Goal: Information Seeking & Learning: Learn about a topic

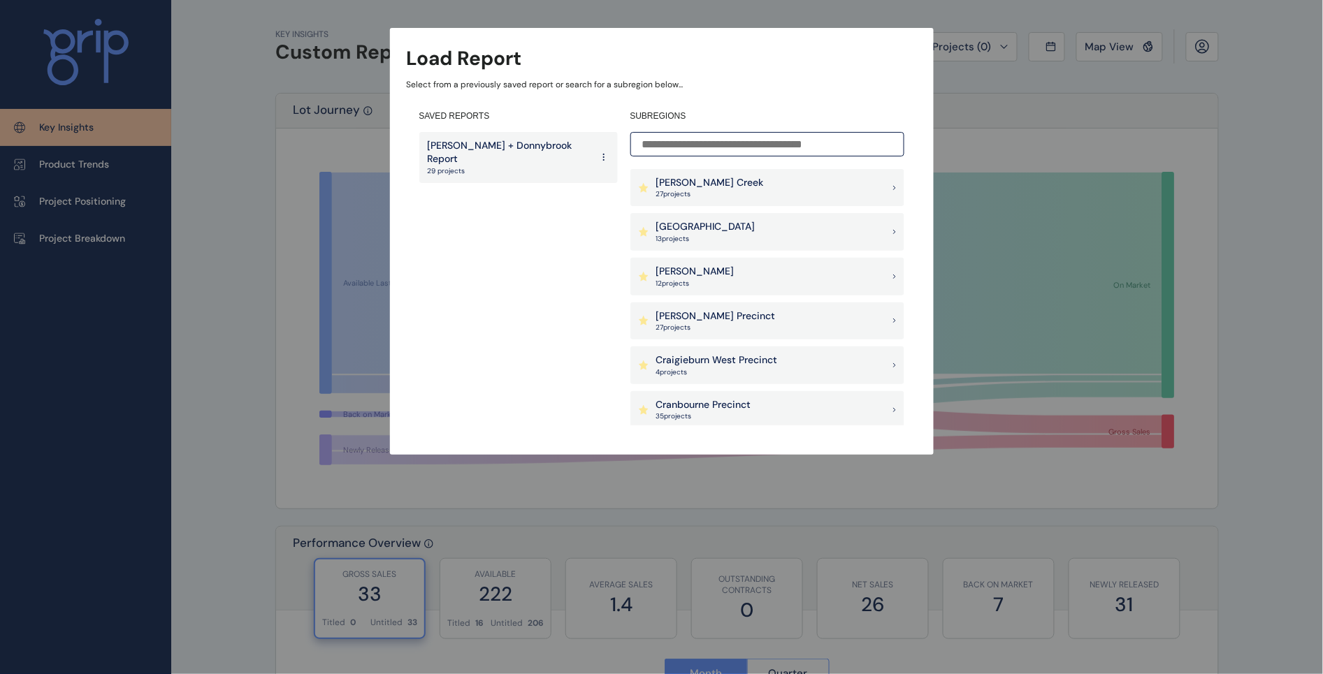
click at [677, 194] on p "27 project s" at bounding box center [710, 194] width 108 height 10
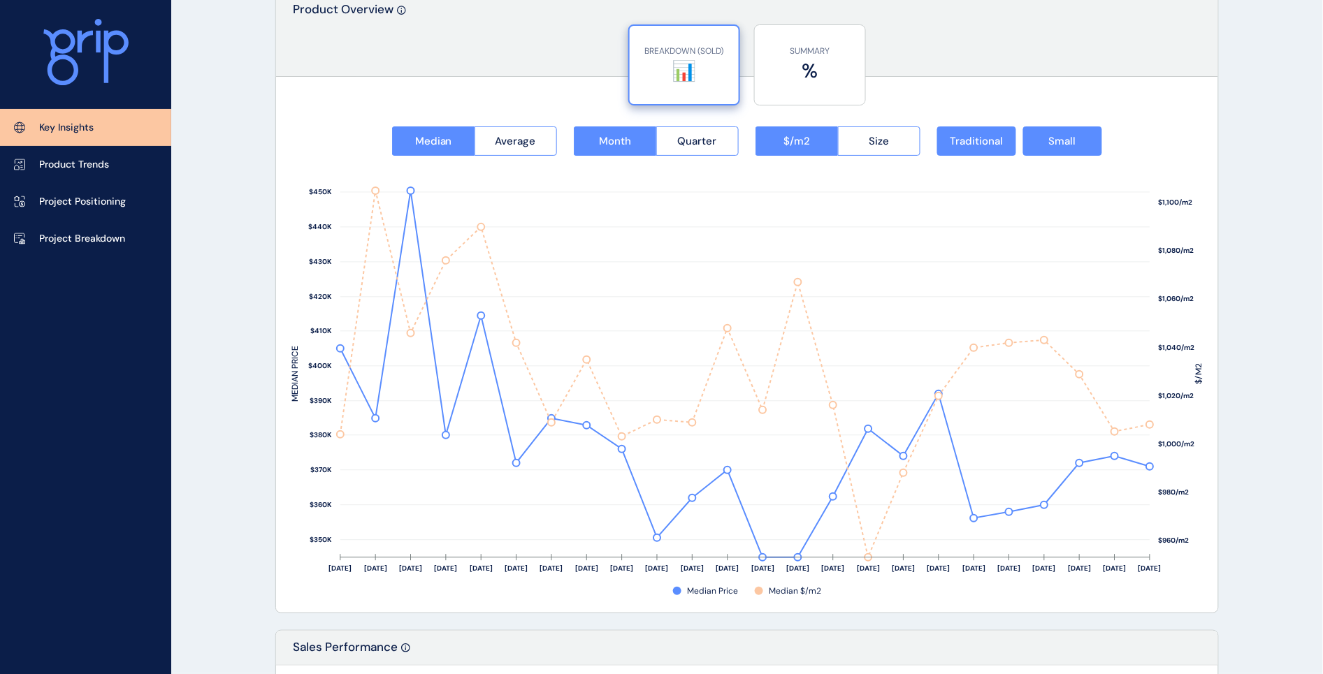
scroll to position [1747, 0]
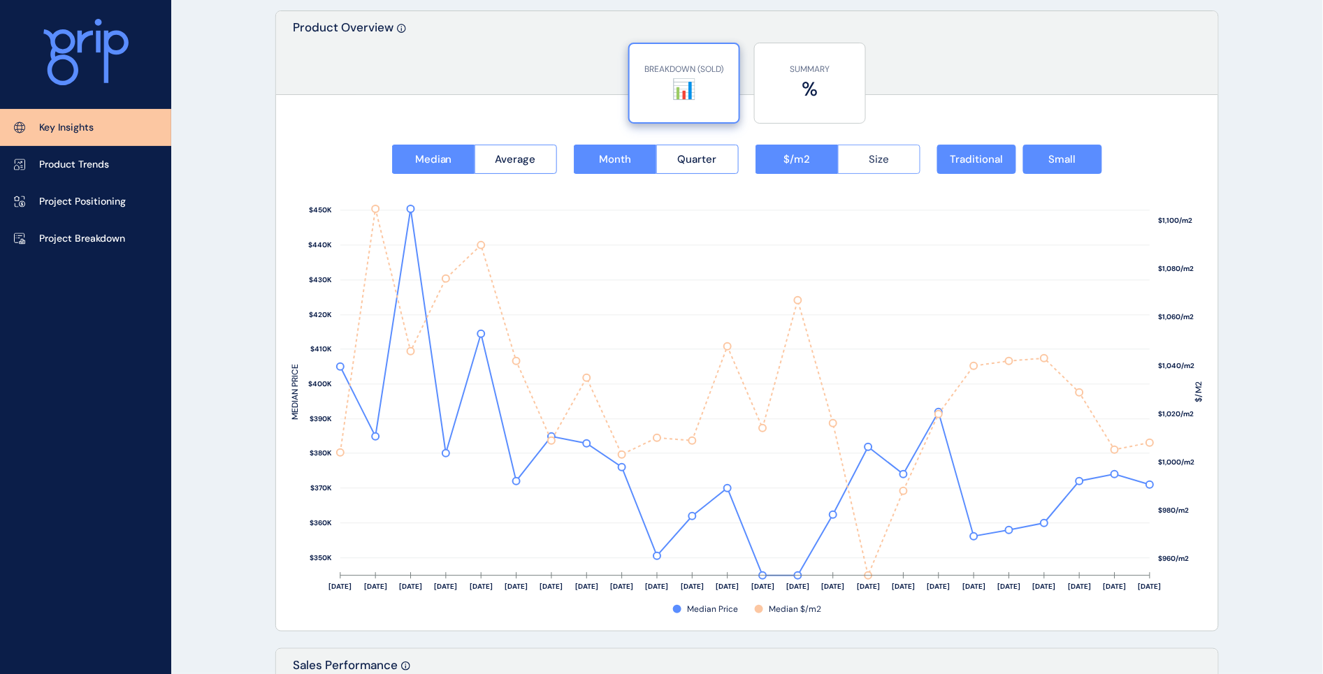
click at [907, 156] on button "Size" at bounding box center [879, 159] width 83 height 29
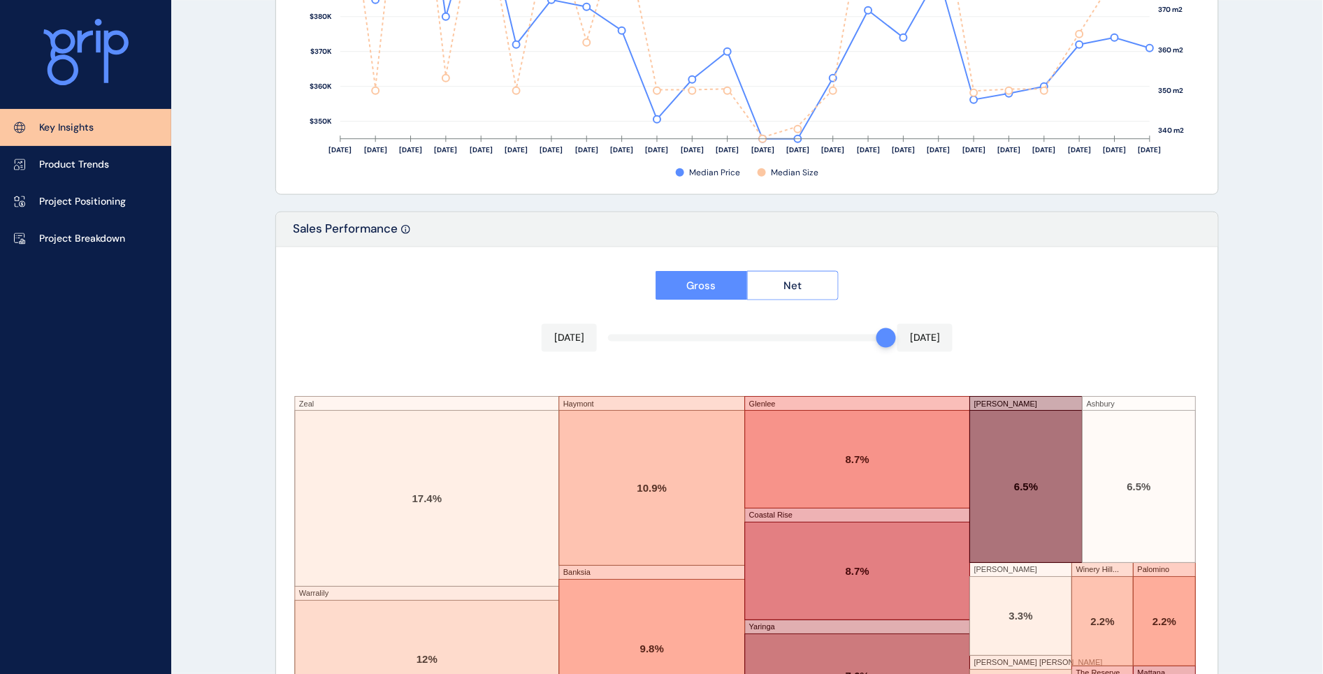
scroll to position [2269, 0]
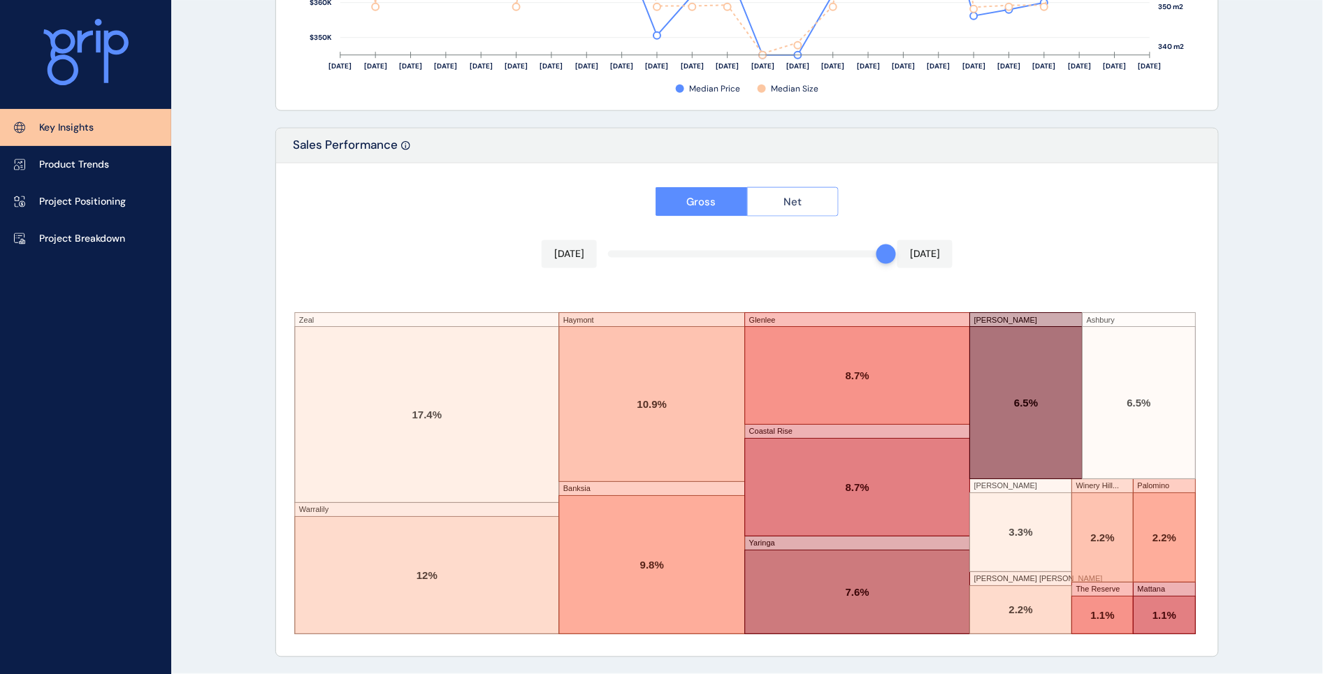
click at [781, 197] on button "Net" at bounding box center [793, 201] width 92 height 29
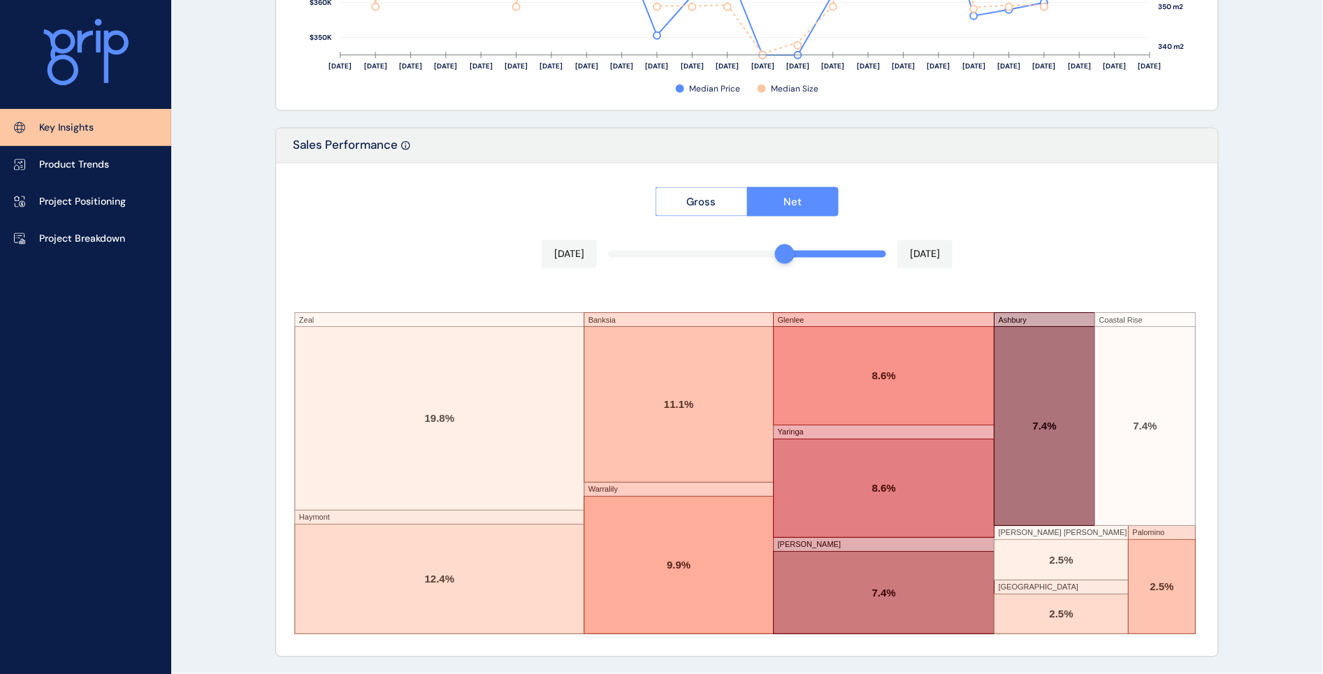
click at [785, 252] on div "Gross Net [DATE] [DATE] Zeal Haymont Banksia Warralily [PERSON_NAME] Ashbury Co…" at bounding box center [747, 410] width 942 height 493
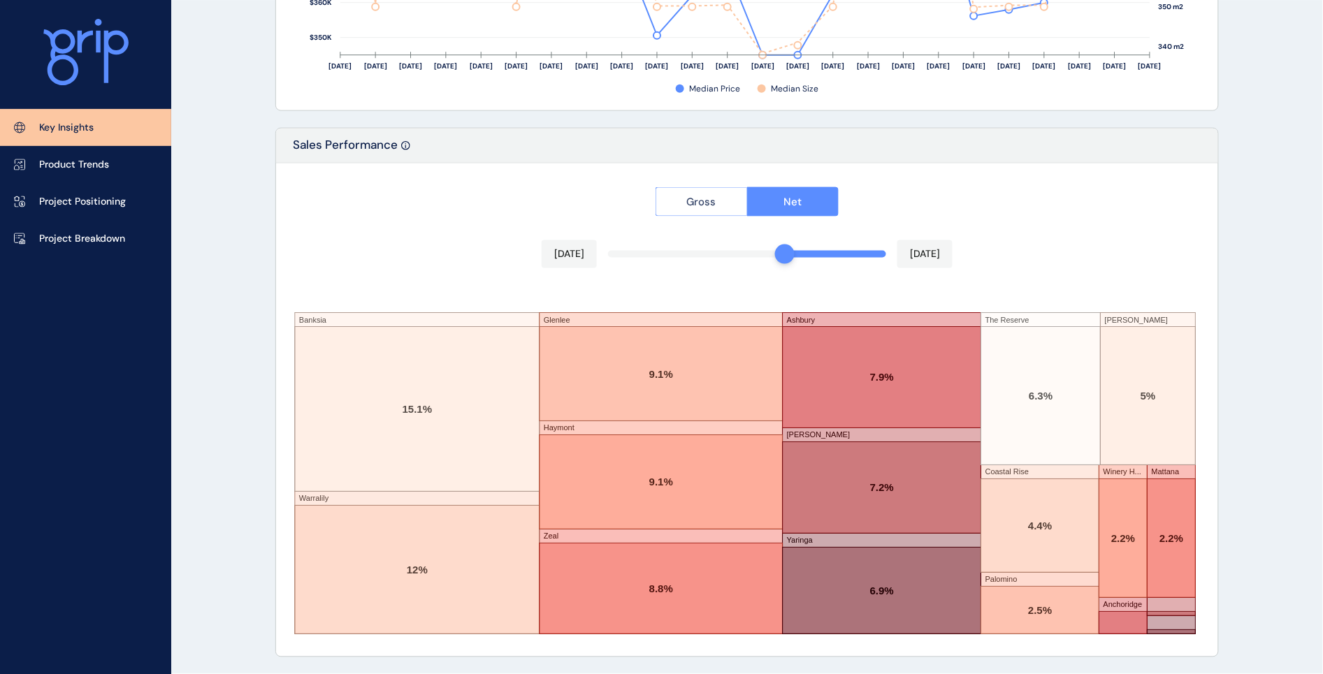
click at [707, 198] on span "Gross" at bounding box center [701, 202] width 29 height 14
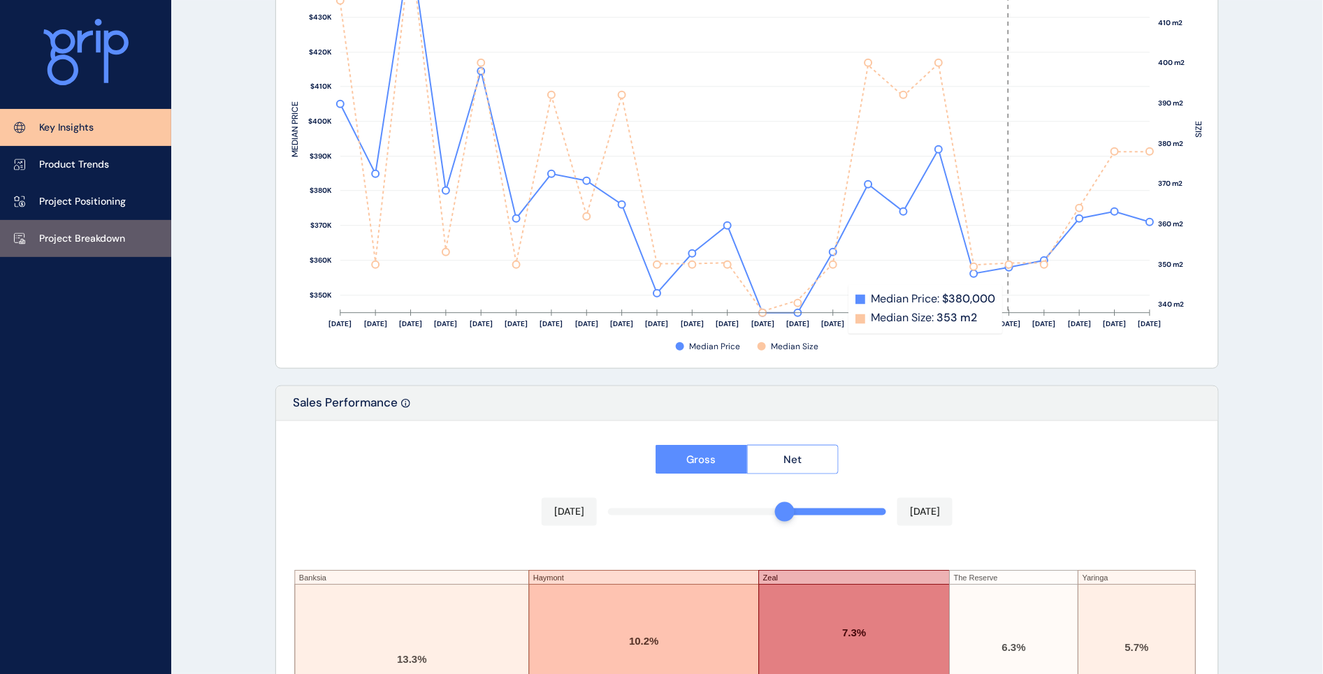
scroll to position [2007, 0]
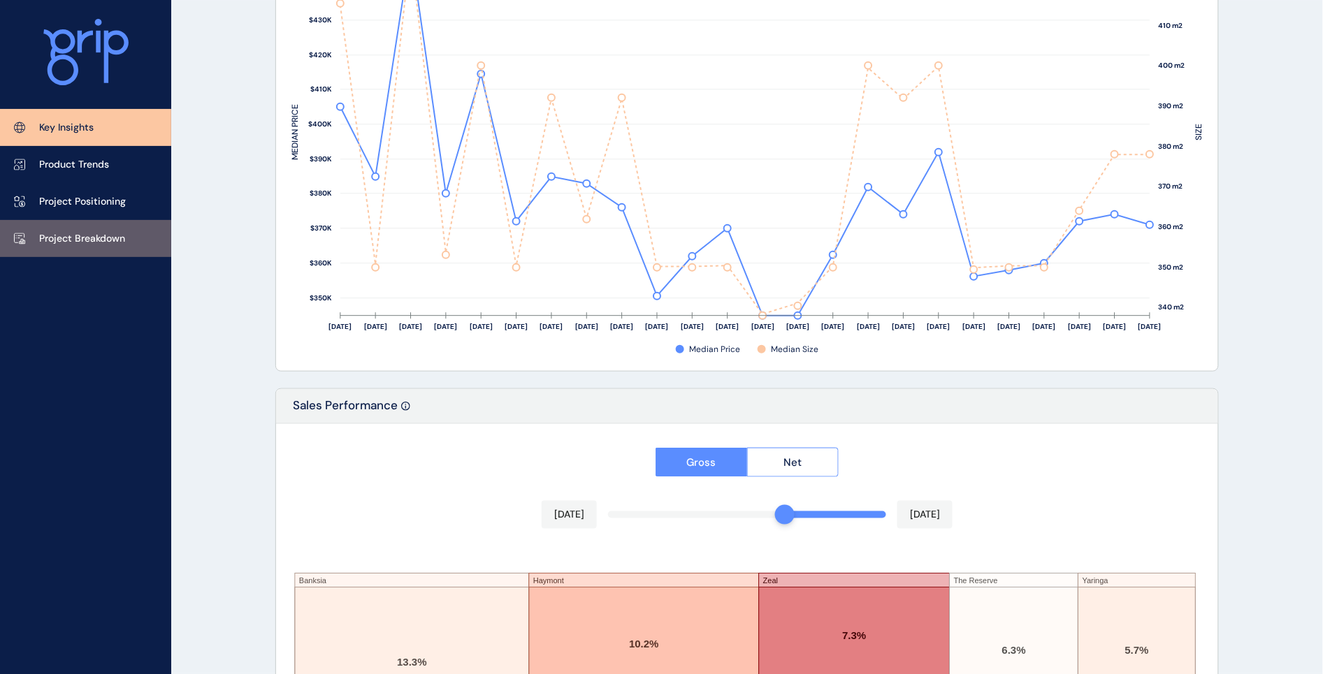
click at [53, 236] on p "Project Breakdown" at bounding box center [82, 239] width 86 height 14
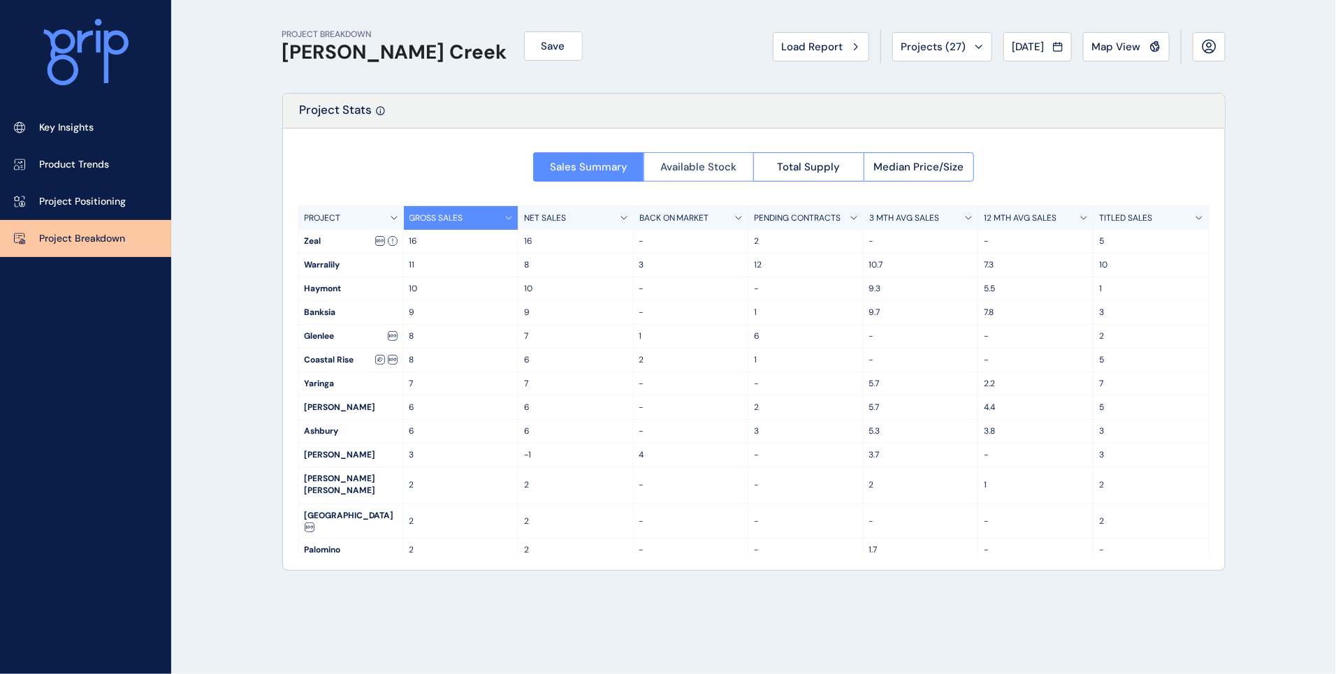
click at [728, 168] on span "Available Stock" at bounding box center [698, 167] width 76 height 14
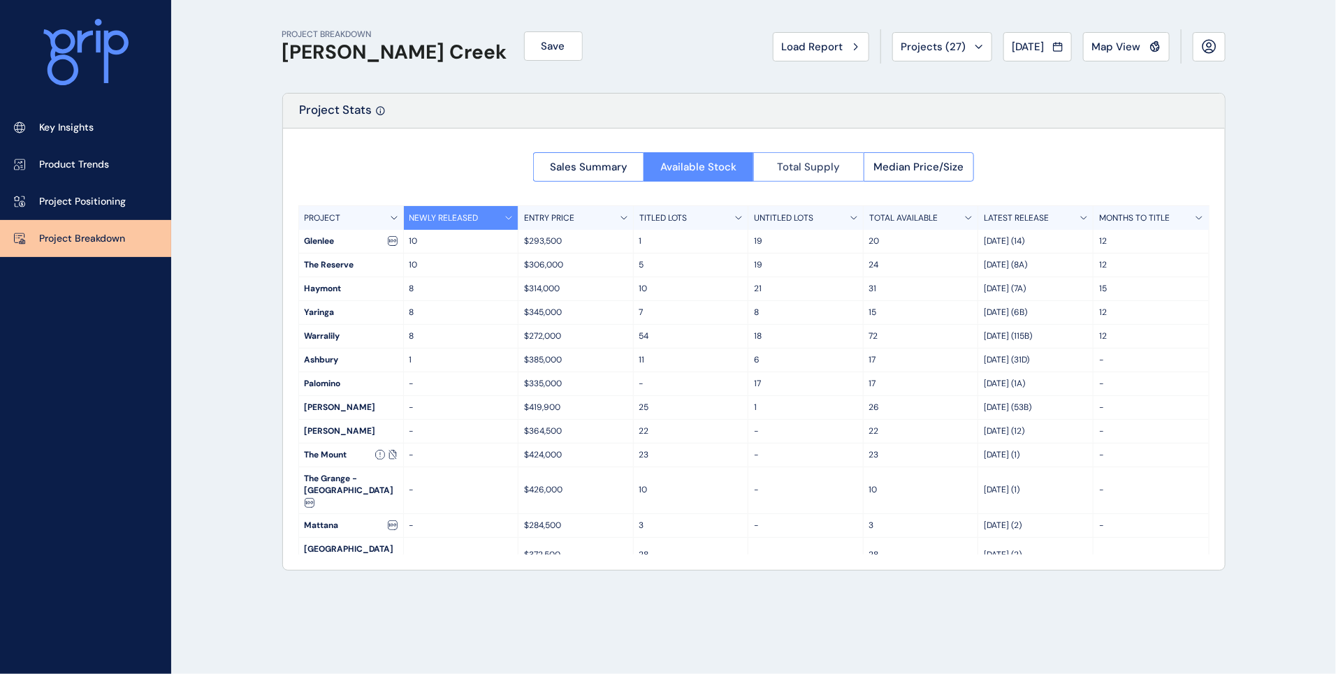
click at [785, 170] on span "Total Supply" at bounding box center [808, 167] width 63 height 14
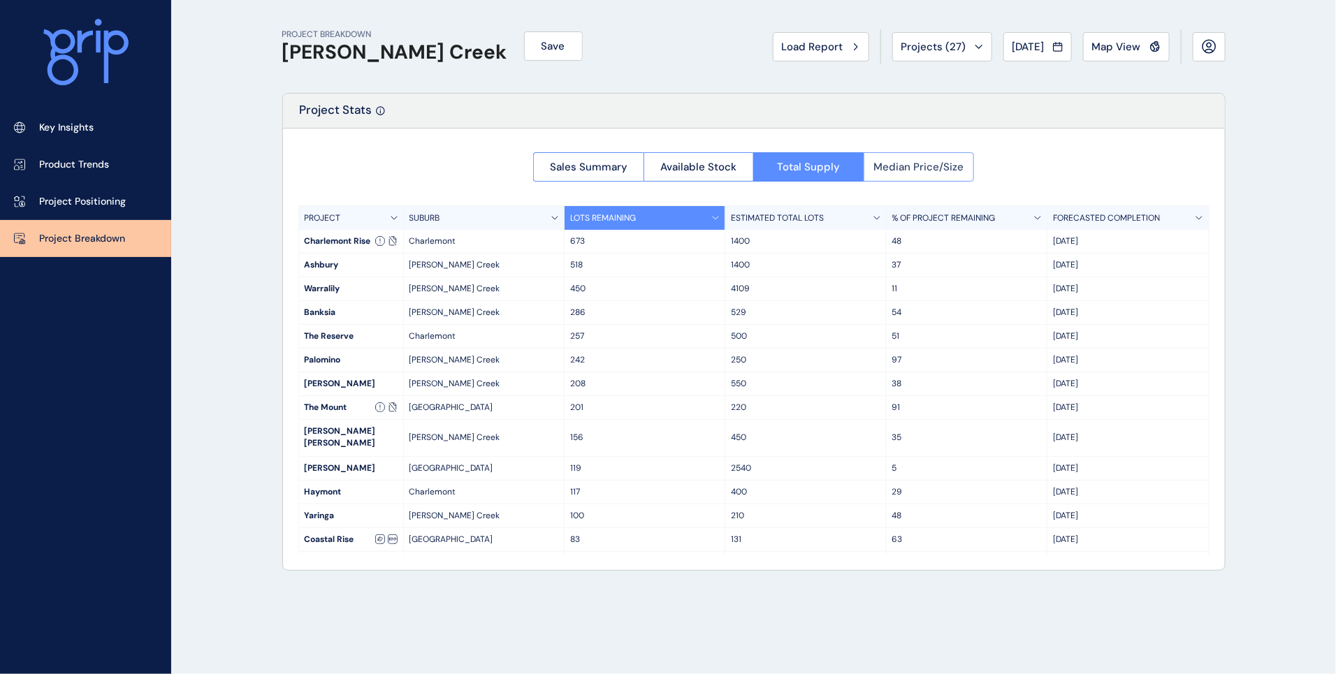
click at [896, 173] on span "Median Price/Size" at bounding box center [919, 167] width 90 height 14
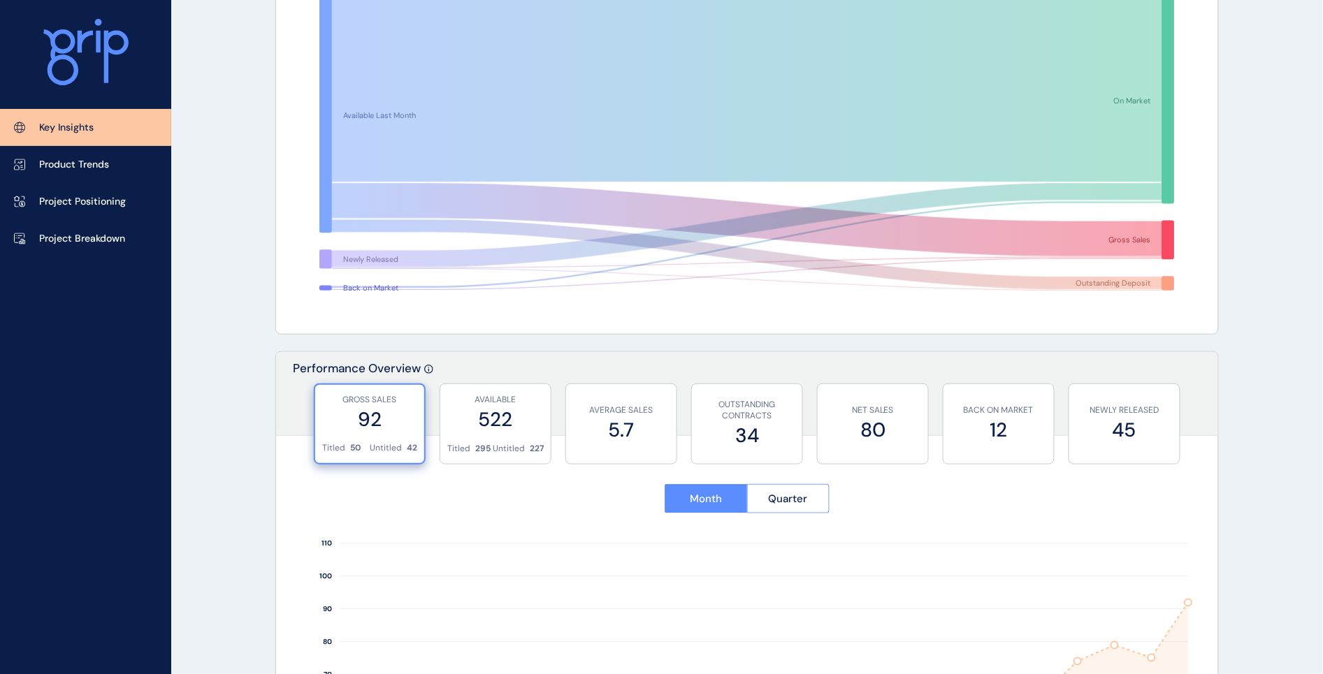
scroll to position [262, 0]
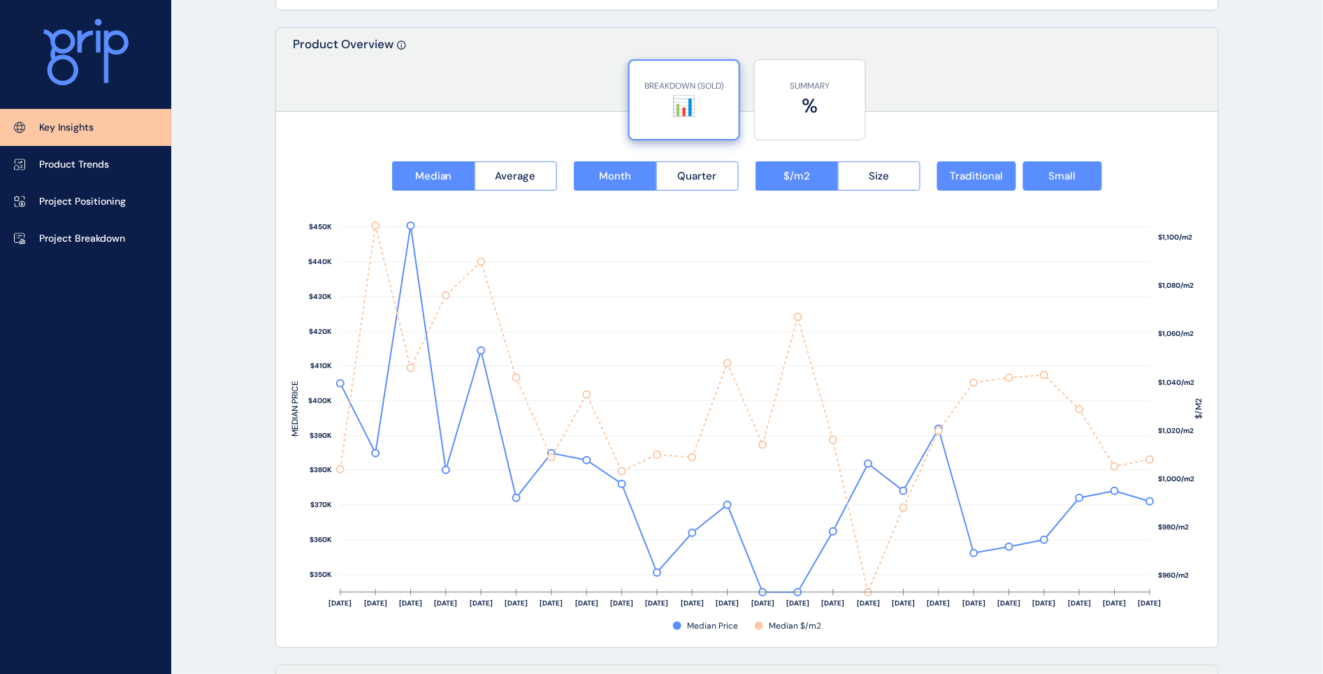
scroll to position [1835, 0]
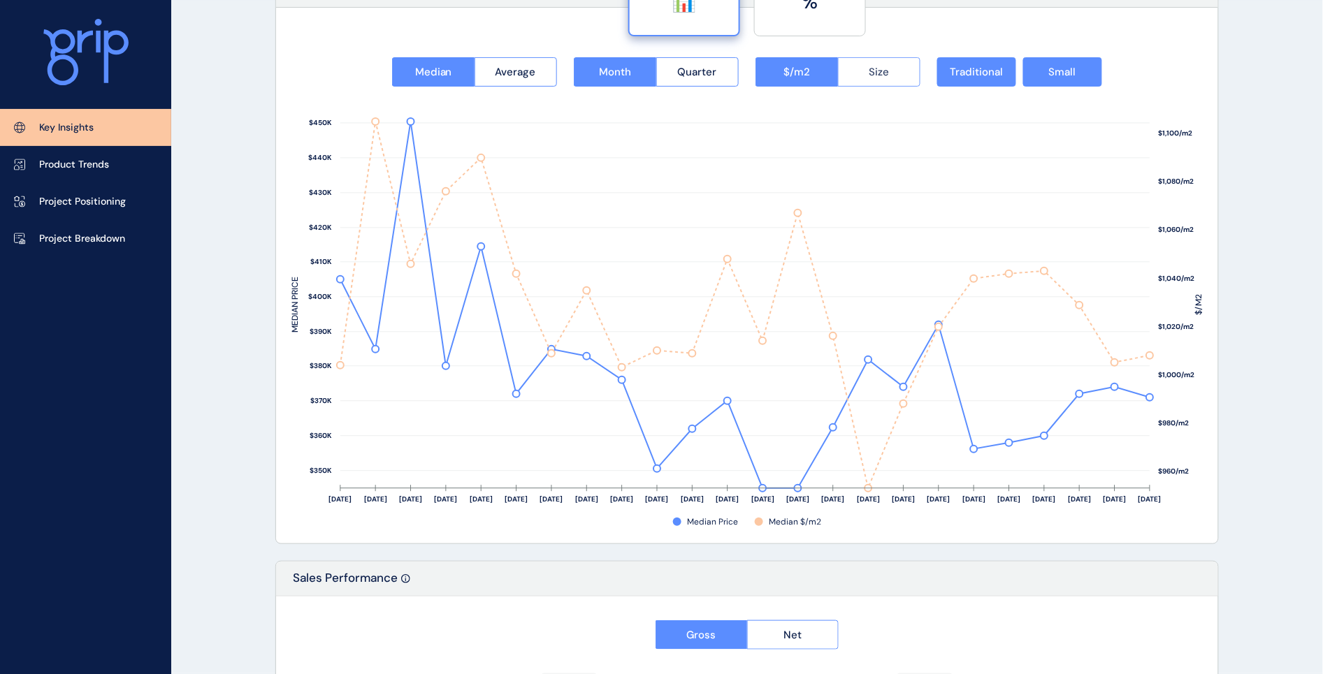
click at [884, 72] on span "Size" at bounding box center [879, 72] width 20 height 14
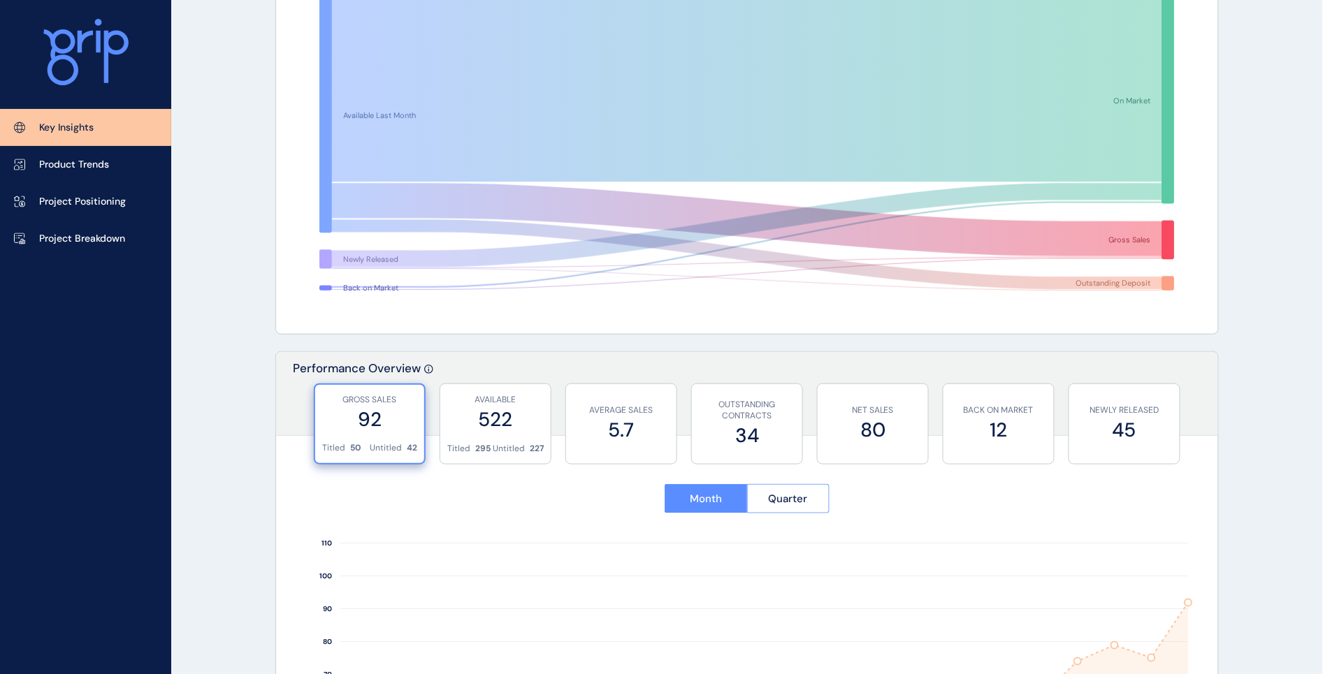
scroll to position [0, 0]
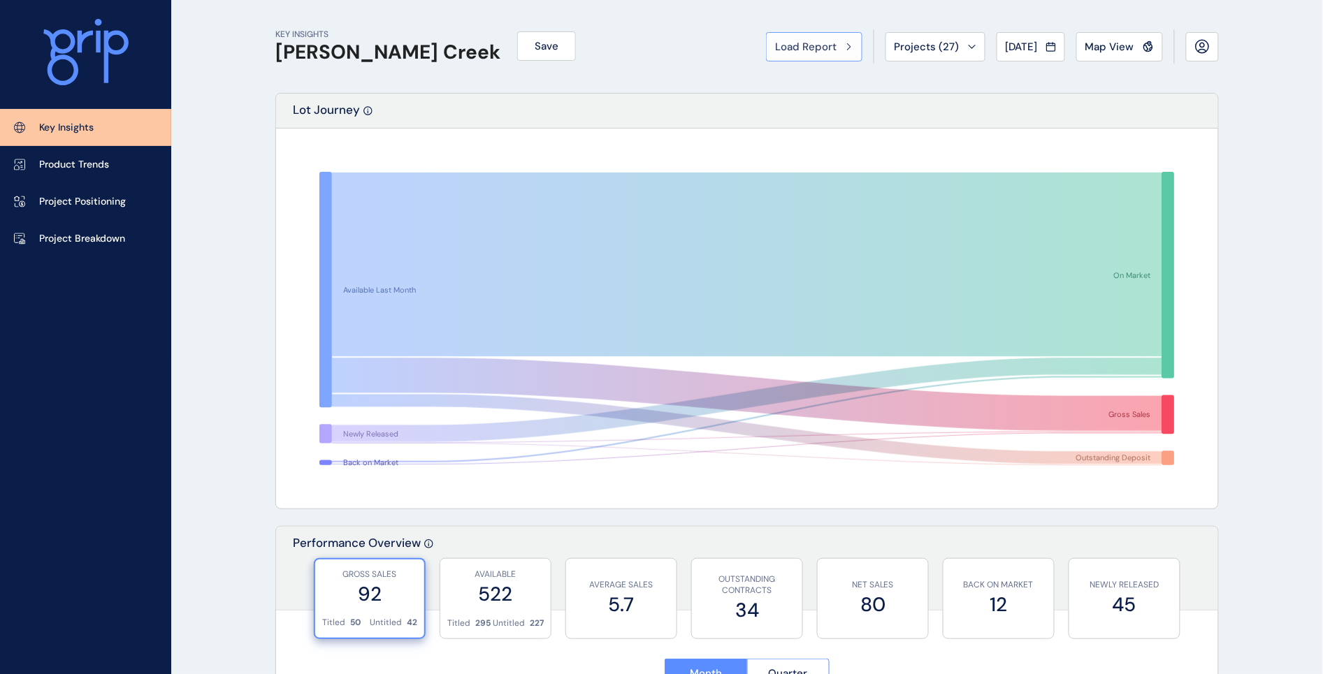
click at [795, 46] on span "Load Report" at bounding box center [806, 47] width 62 height 14
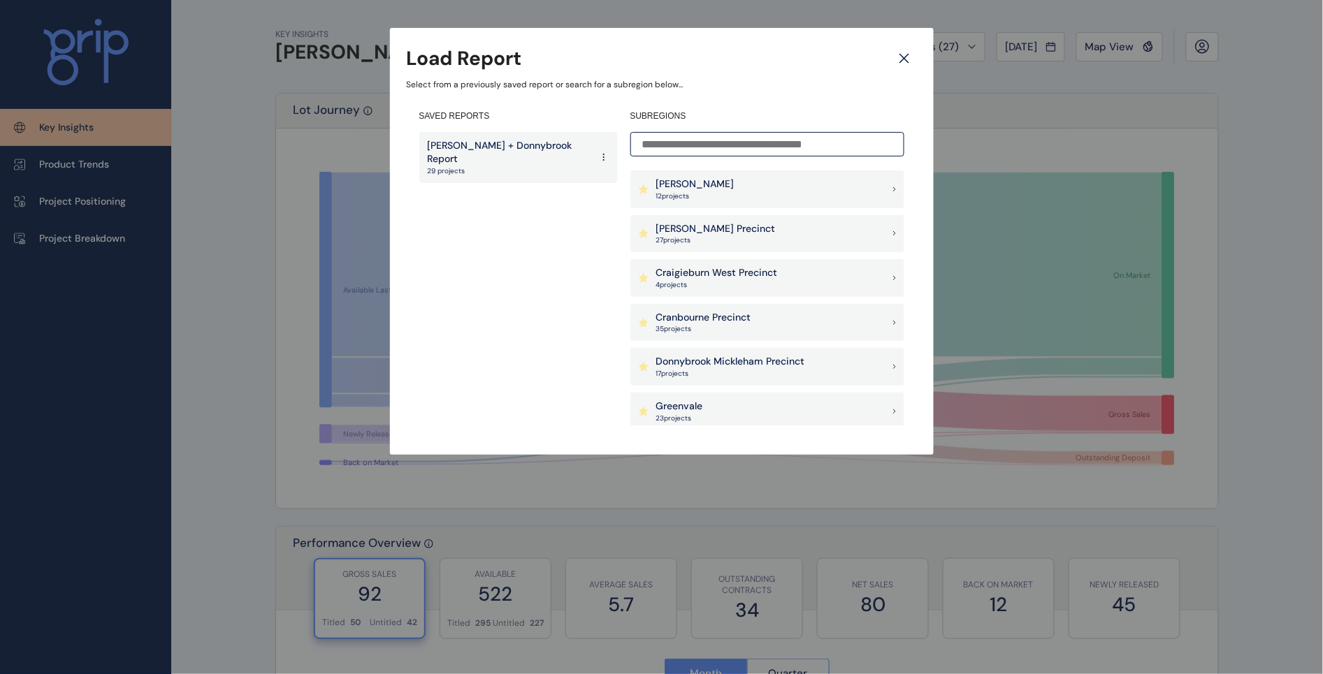
scroll to position [175, 0]
click at [756, 354] on div "Northern Geelong Precinct 9 project s" at bounding box center [767, 369] width 274 height 38
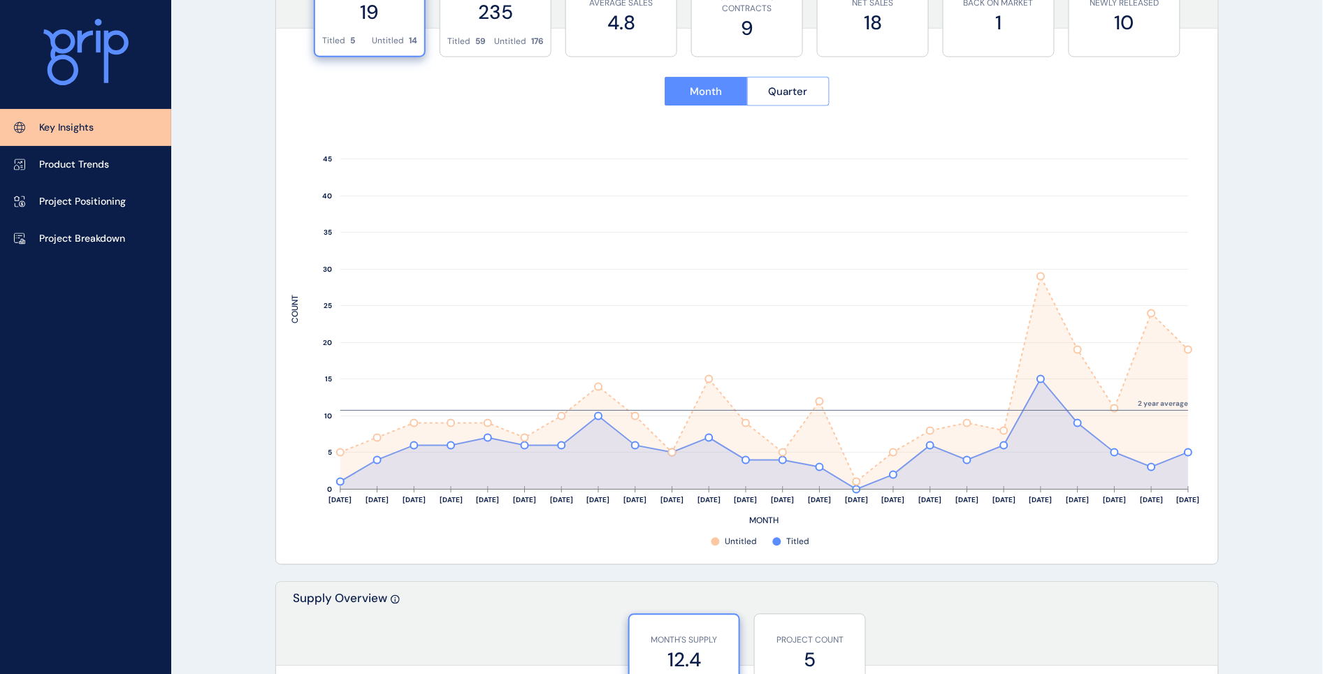
scroll to position [612, 0]
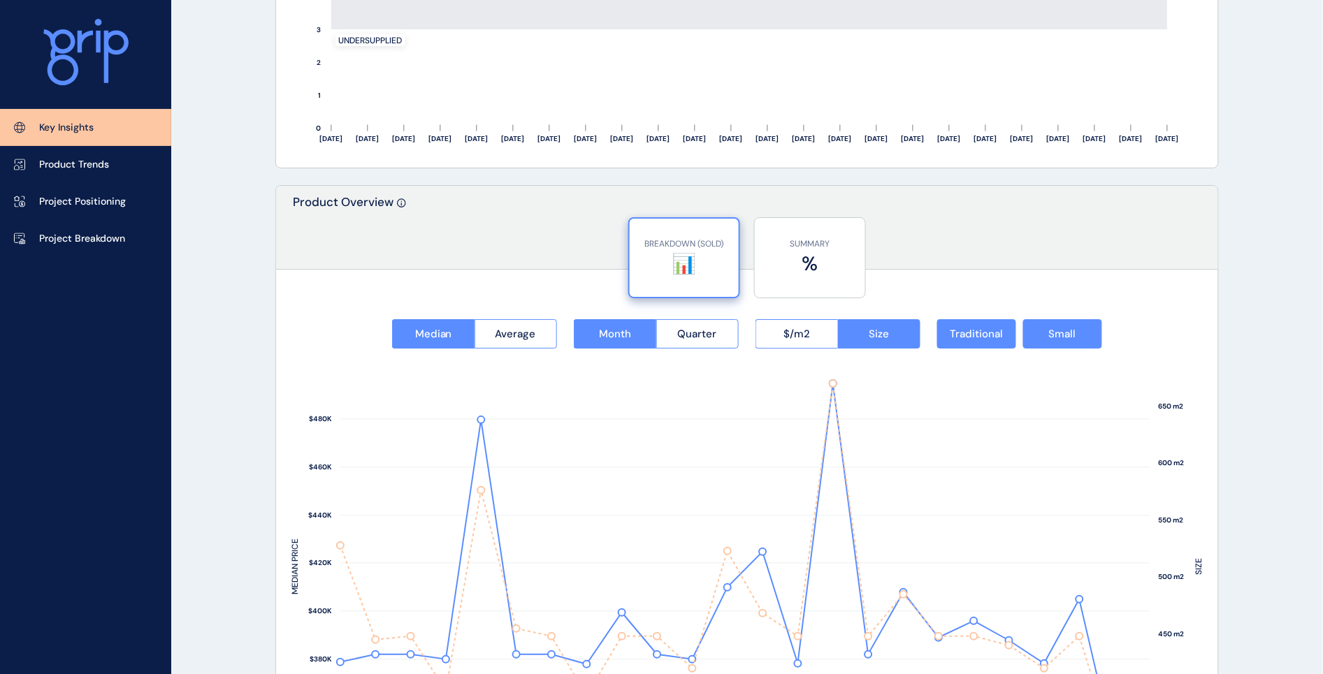
scroll to position [1835, 0]
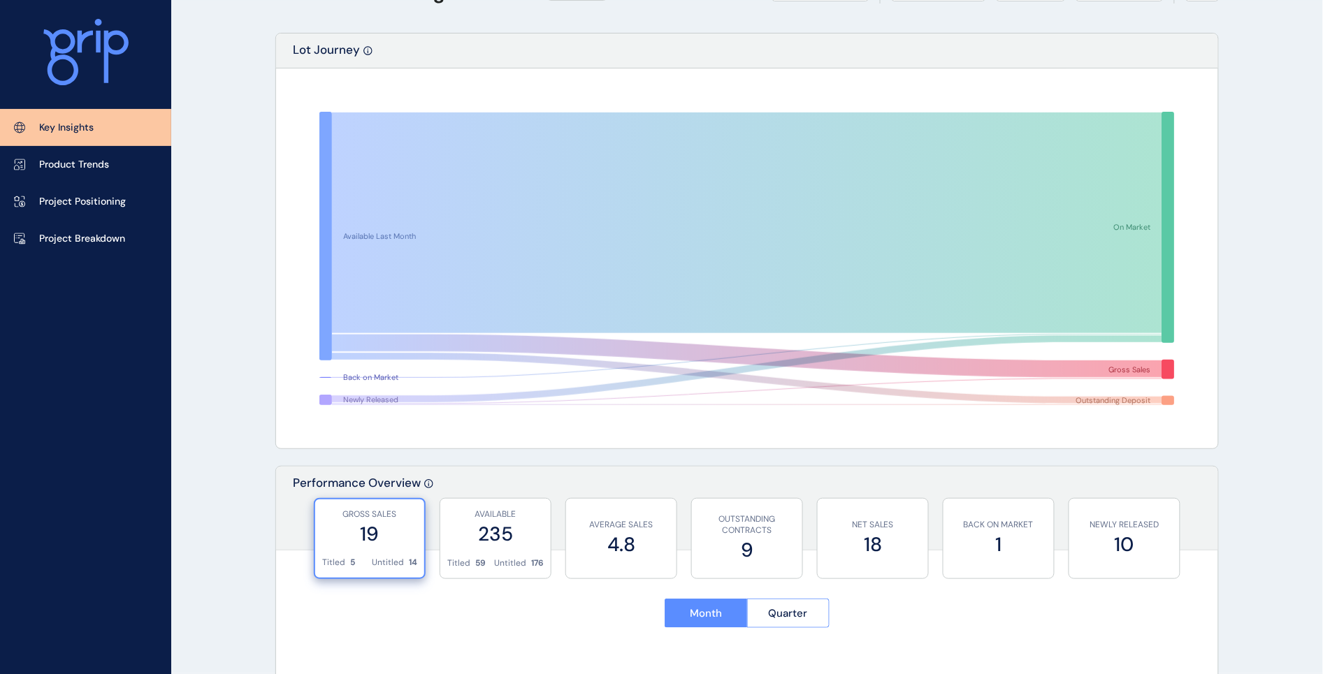
scroll to position [0, 0]
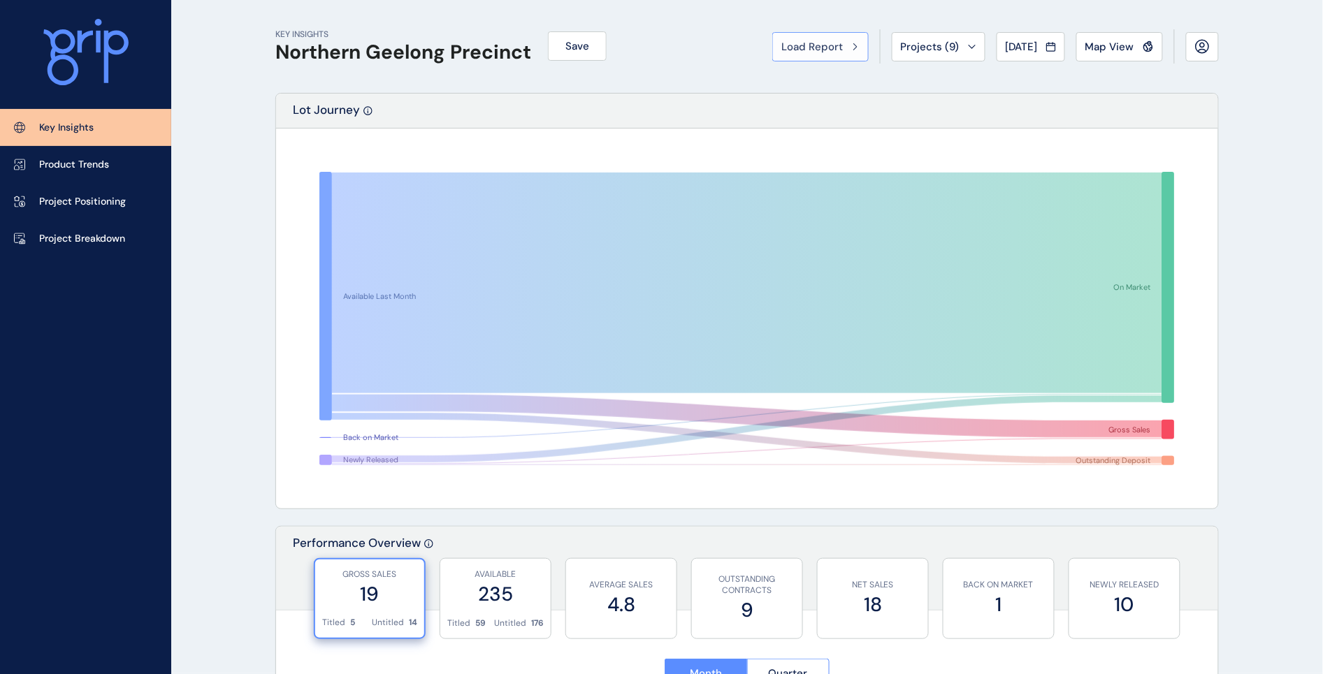
click at [814, 47] on span "Load Report" at bounding box center [812, 47] width 62 height 14
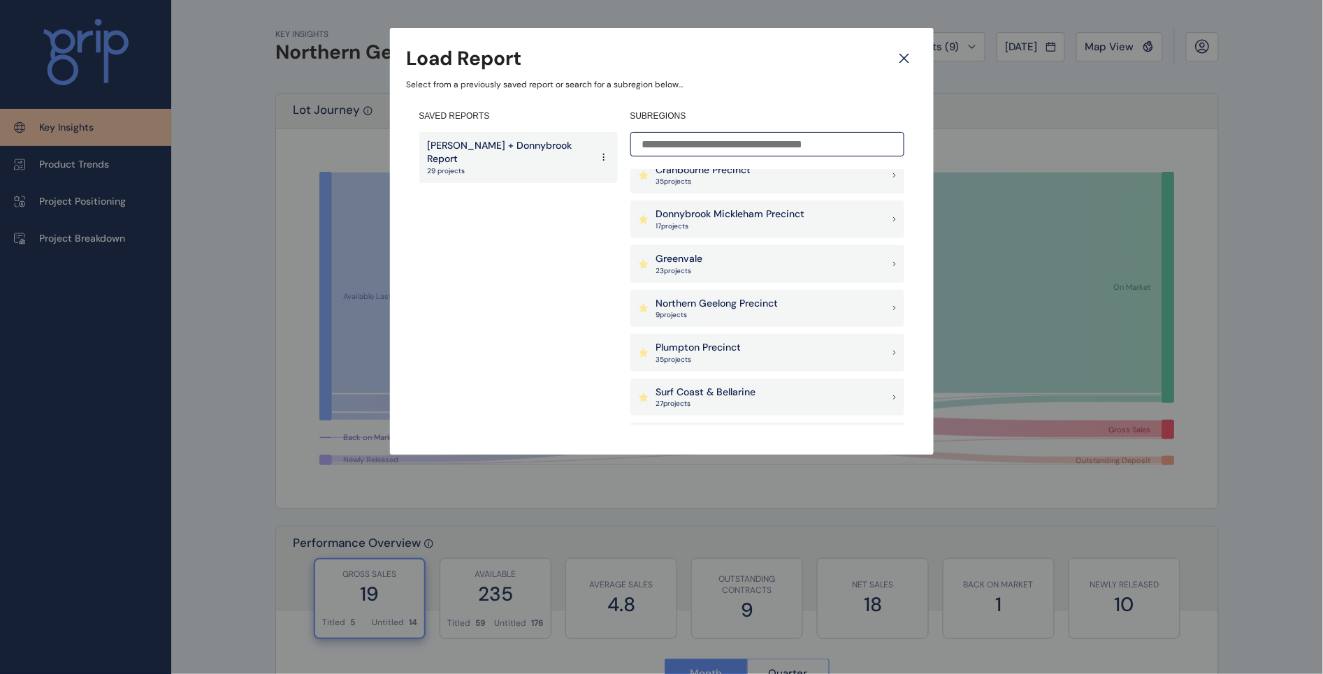
scroll to position [262, 0]
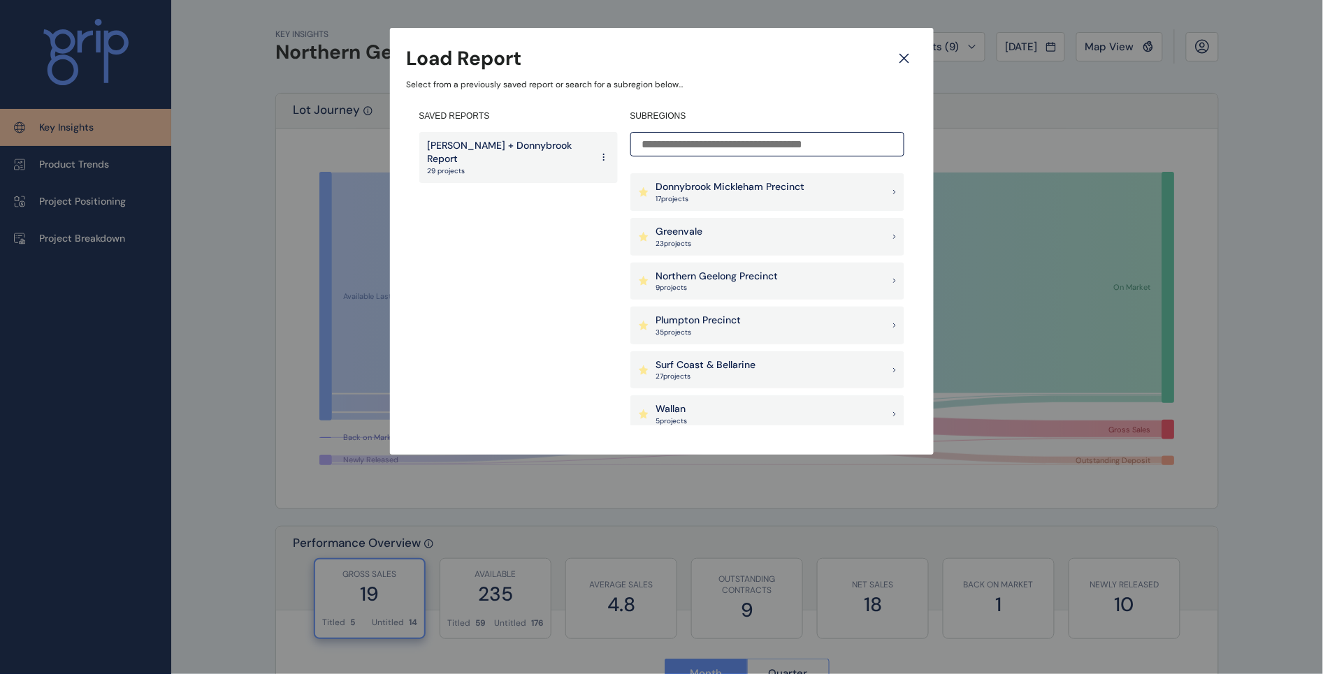
click at [753, 368] on p "Surf Coast & Bellarine" at bounding box center [706, 366] width 100 height 14
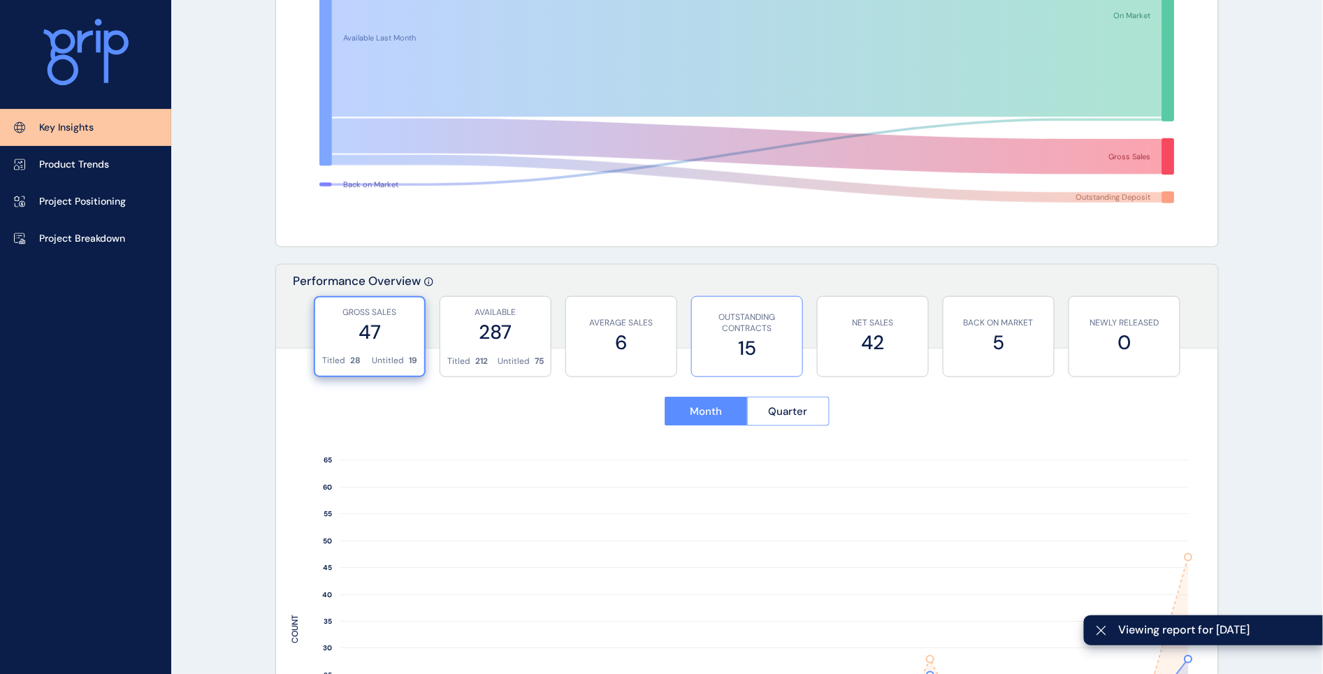
scroll to position [349, 0]
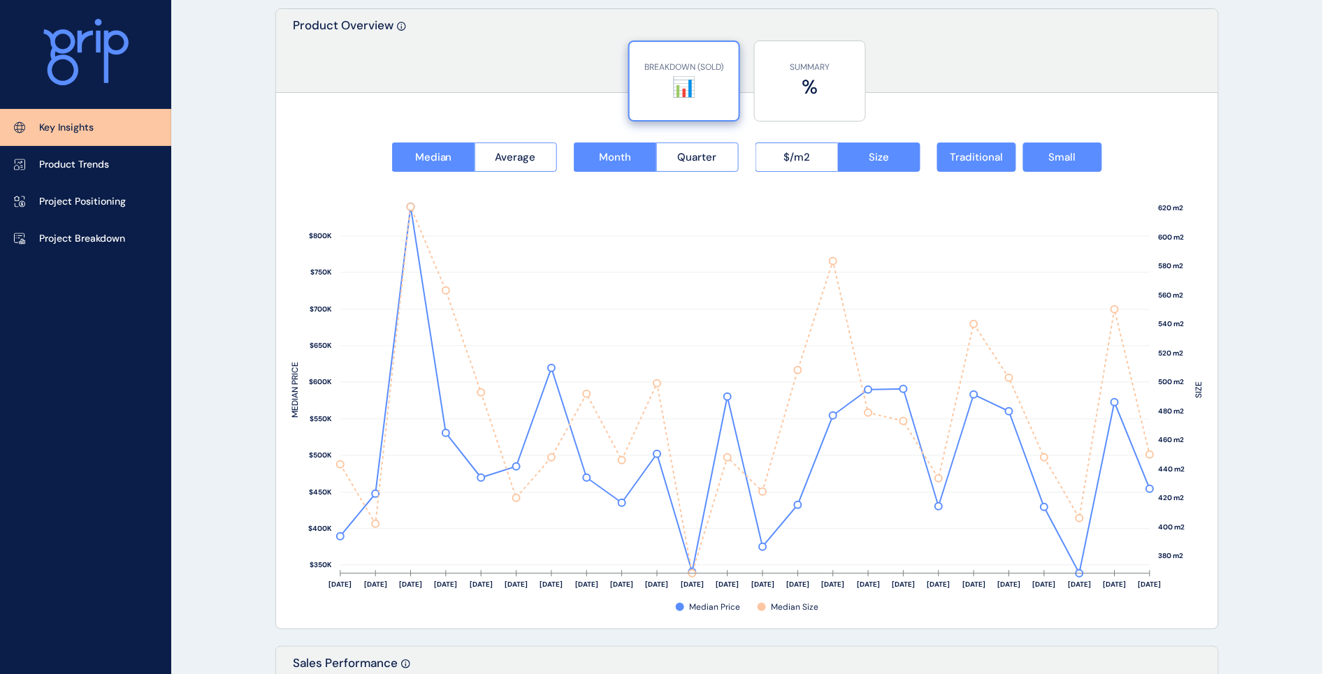
scroll to position [1835, 0]
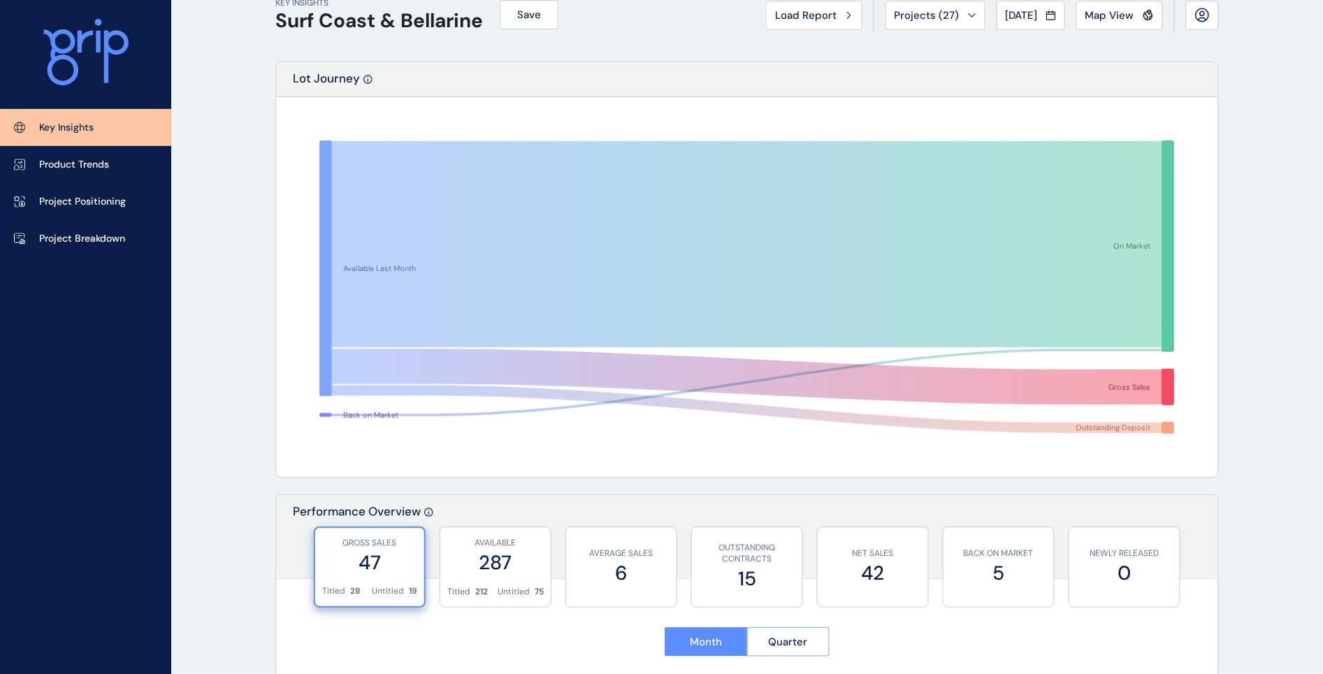
scroll to position [0, 0]
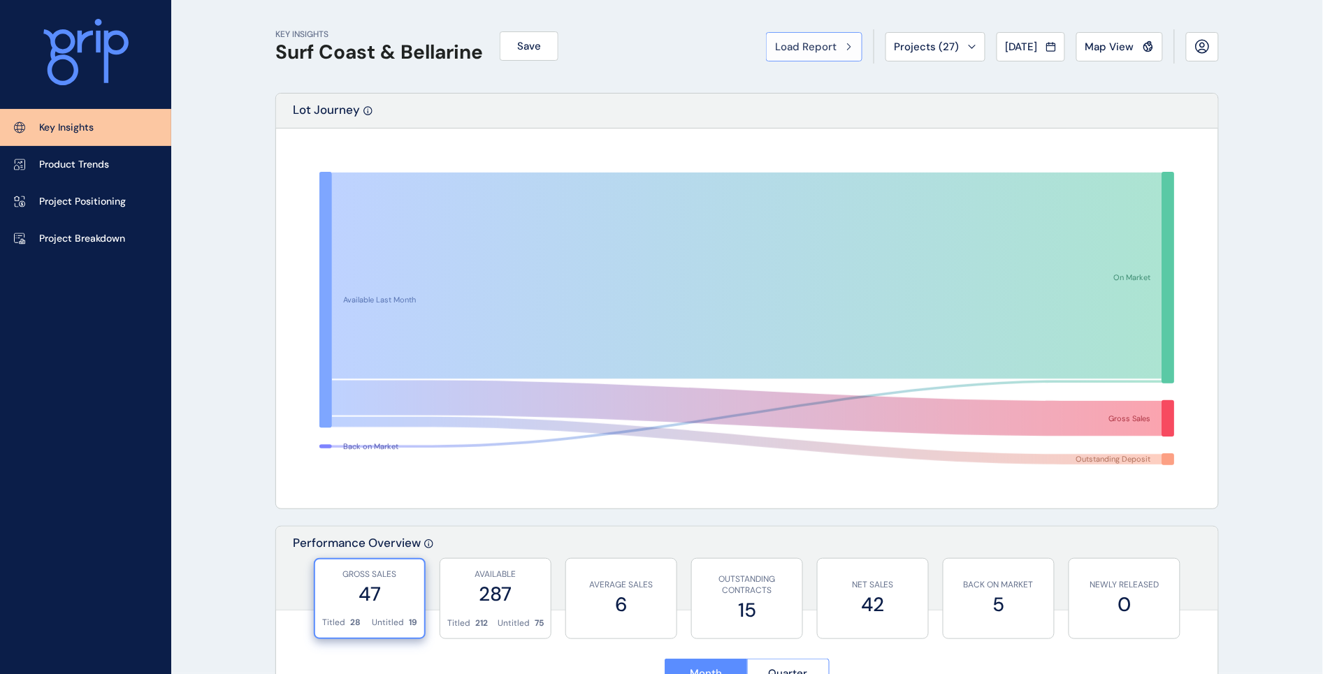
click at [801, 55] on button "Load Report" at bounding box center [814, 46] width 96 height 29
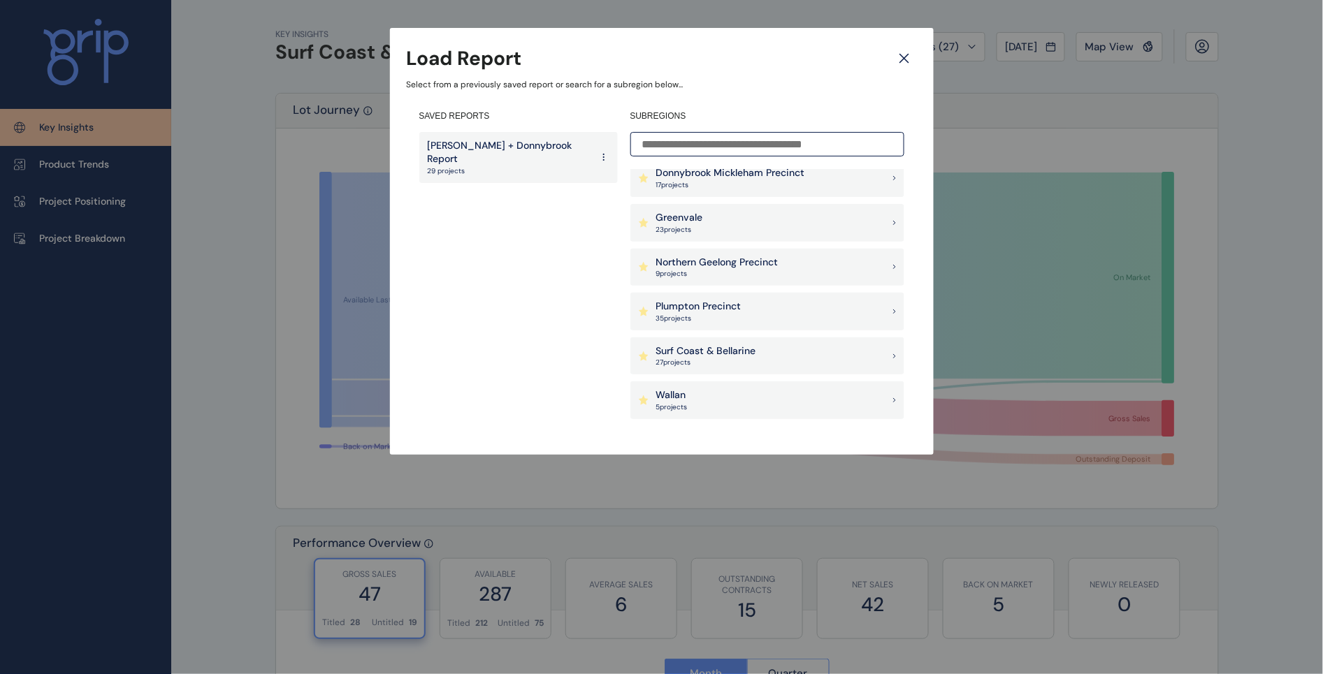
scroll to position [437, 0]
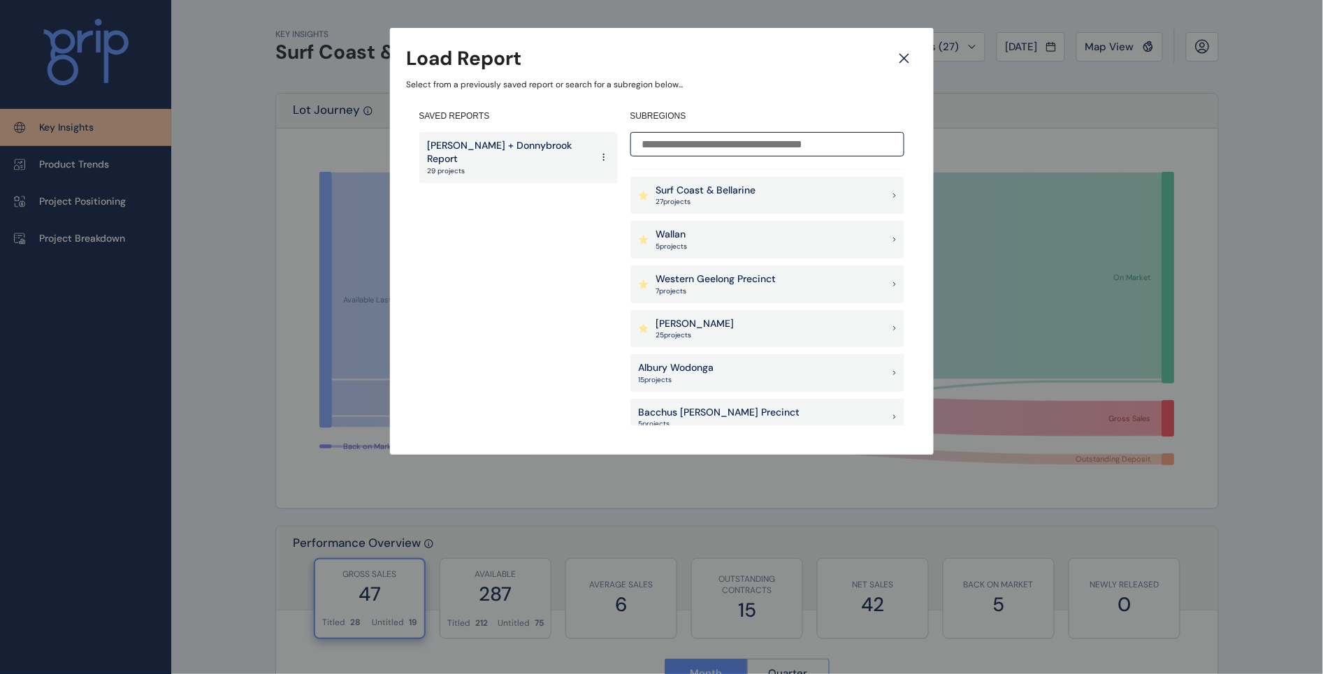
click at [686, 287] on p "7 project s" at bounding box center [716, 292] width 120 height 10
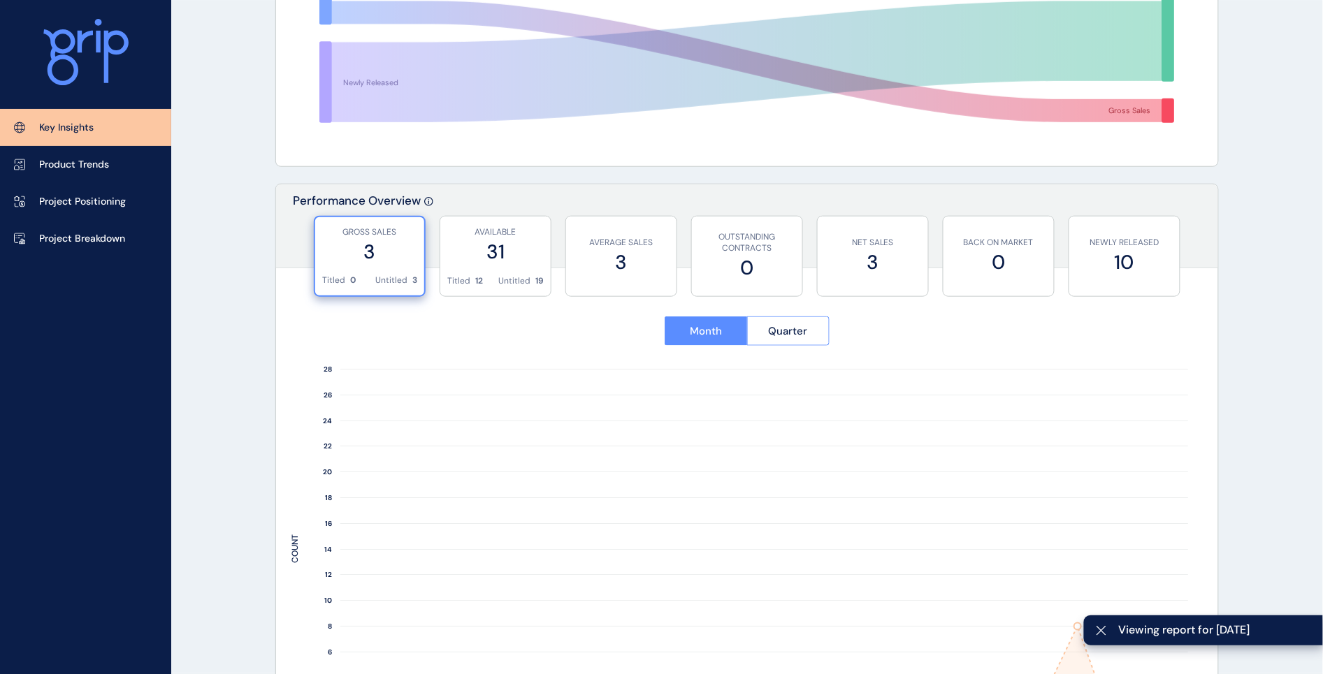
scroll to position [349, 0]
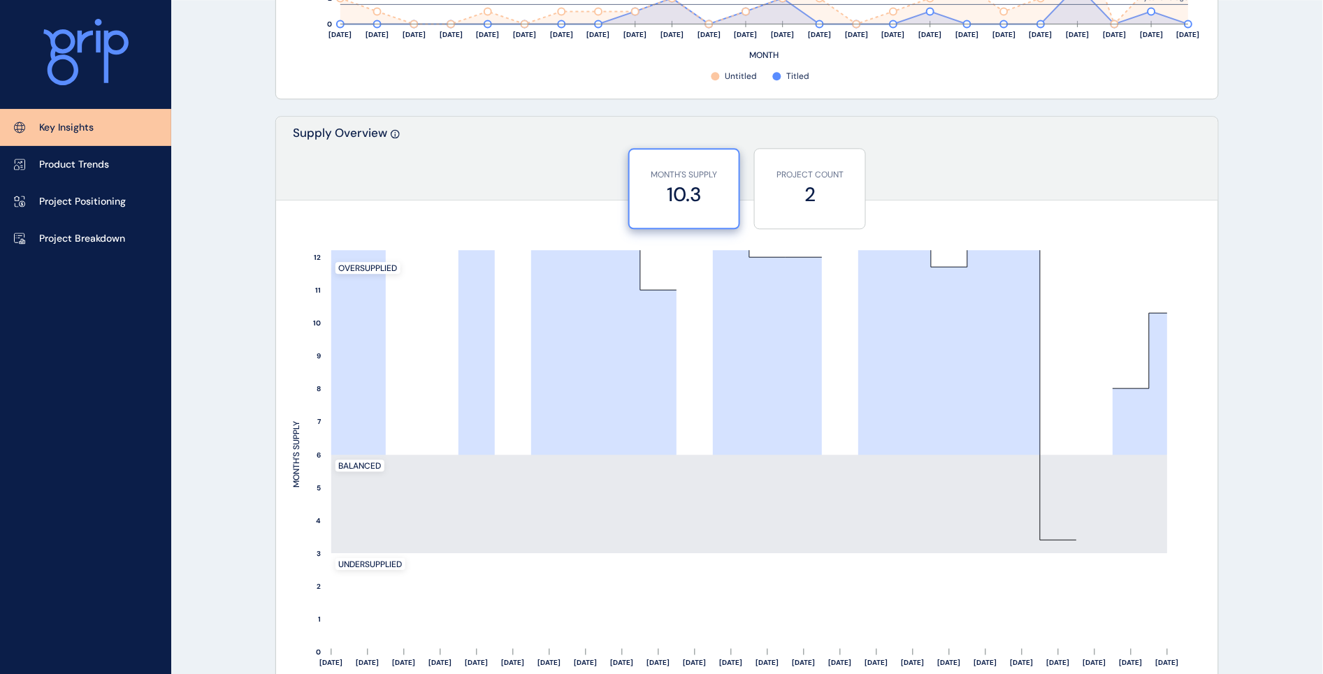
click at [232, 418] on div "KEY INSIGHTS Western Geelong Precinct Save Load Report Projects ( 7 ) [DATE] 20…" at bounding box center [661, 423] width 1323 height 2942
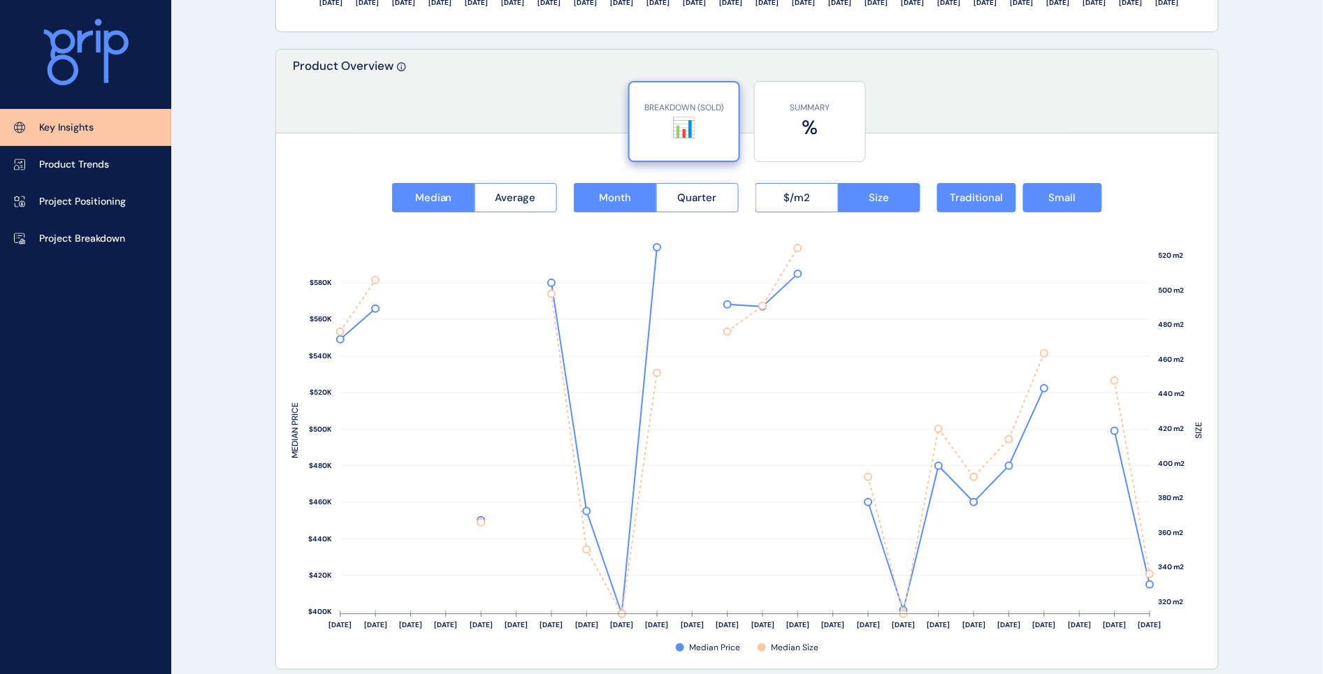
scroll to position [1747, 0]
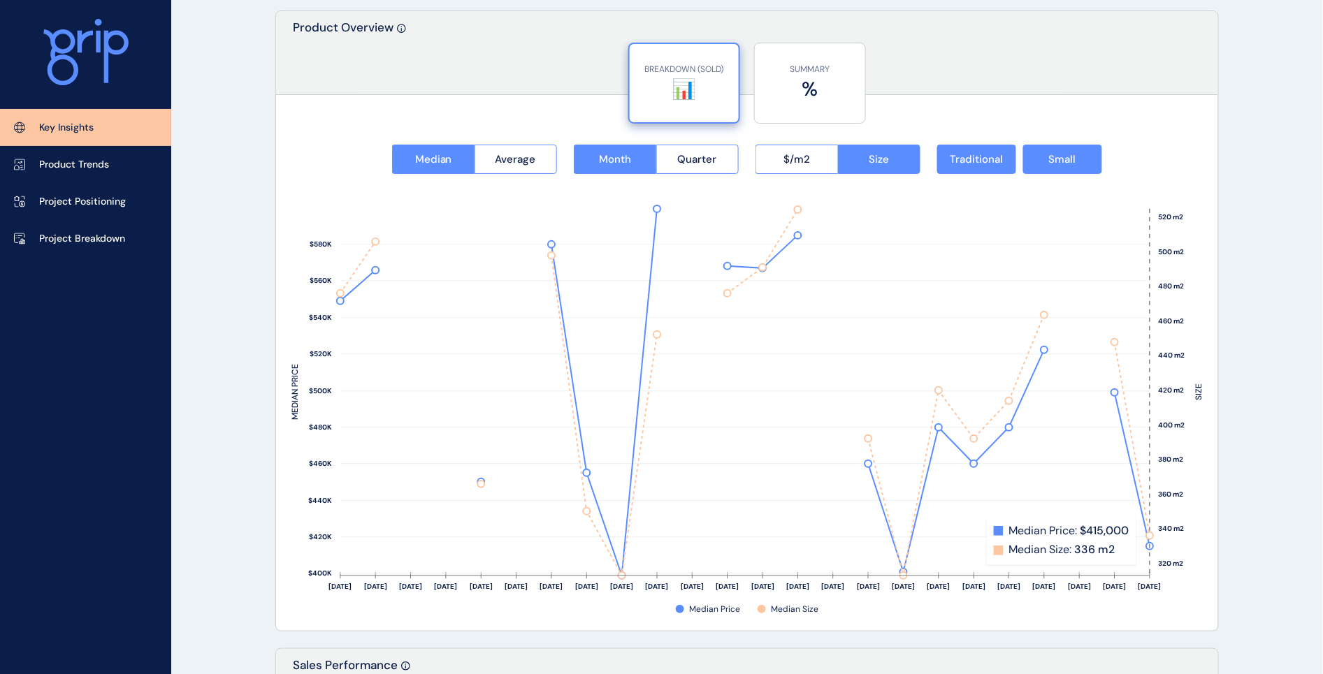
click at [1148, 542] on rect at bounding box center [1140, 392] width 17 height 367
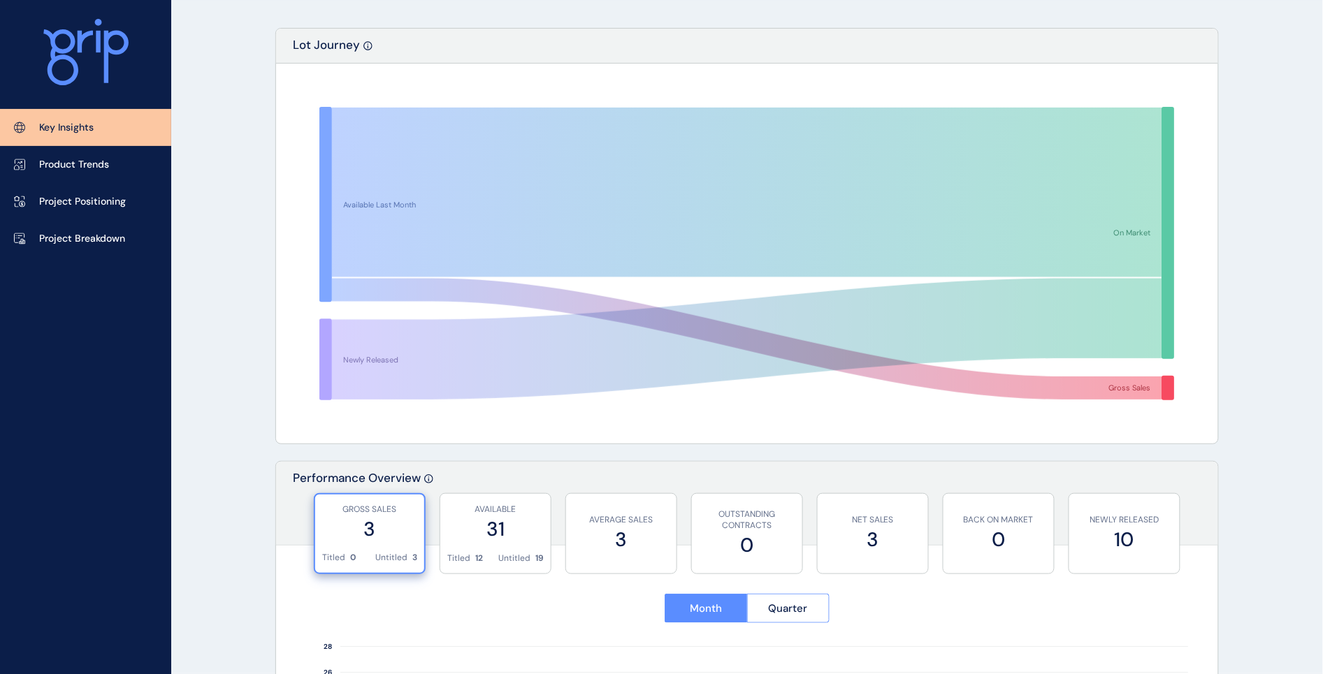
scroll to position [0, 0]
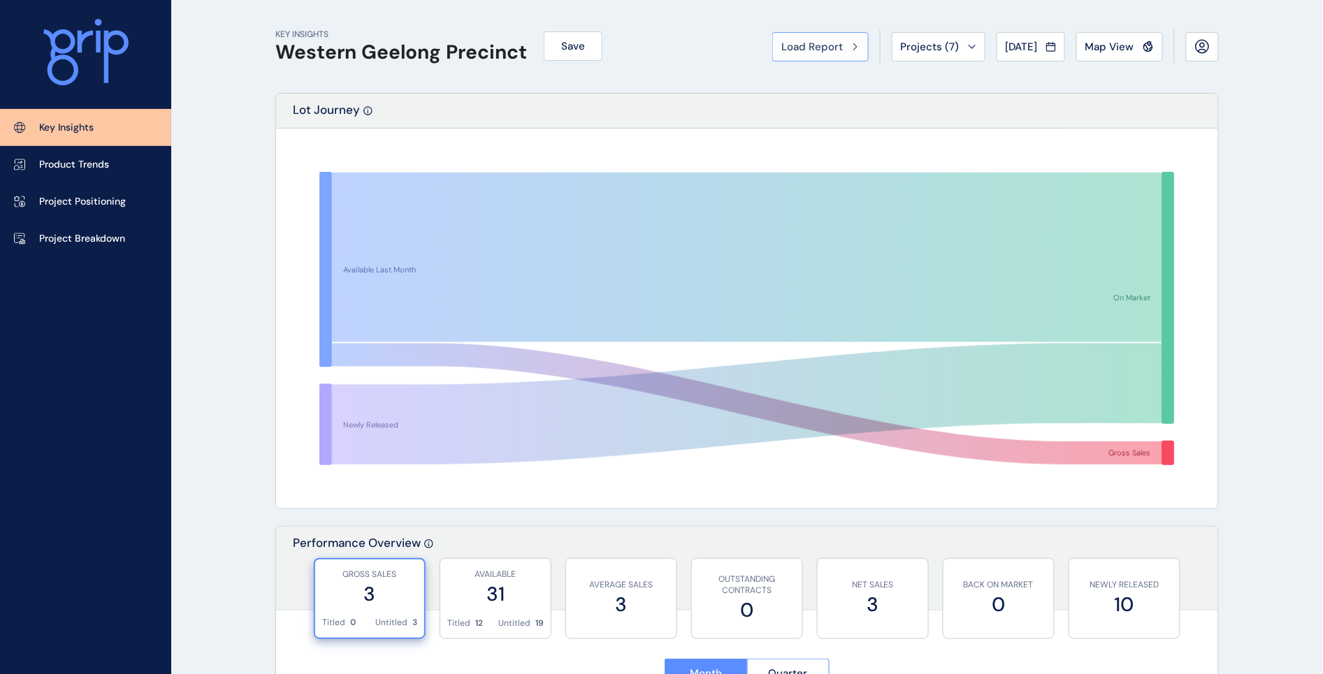
click at [790, 44] on span "Load Report" at bounding box center [812, 47] width 62 height 14
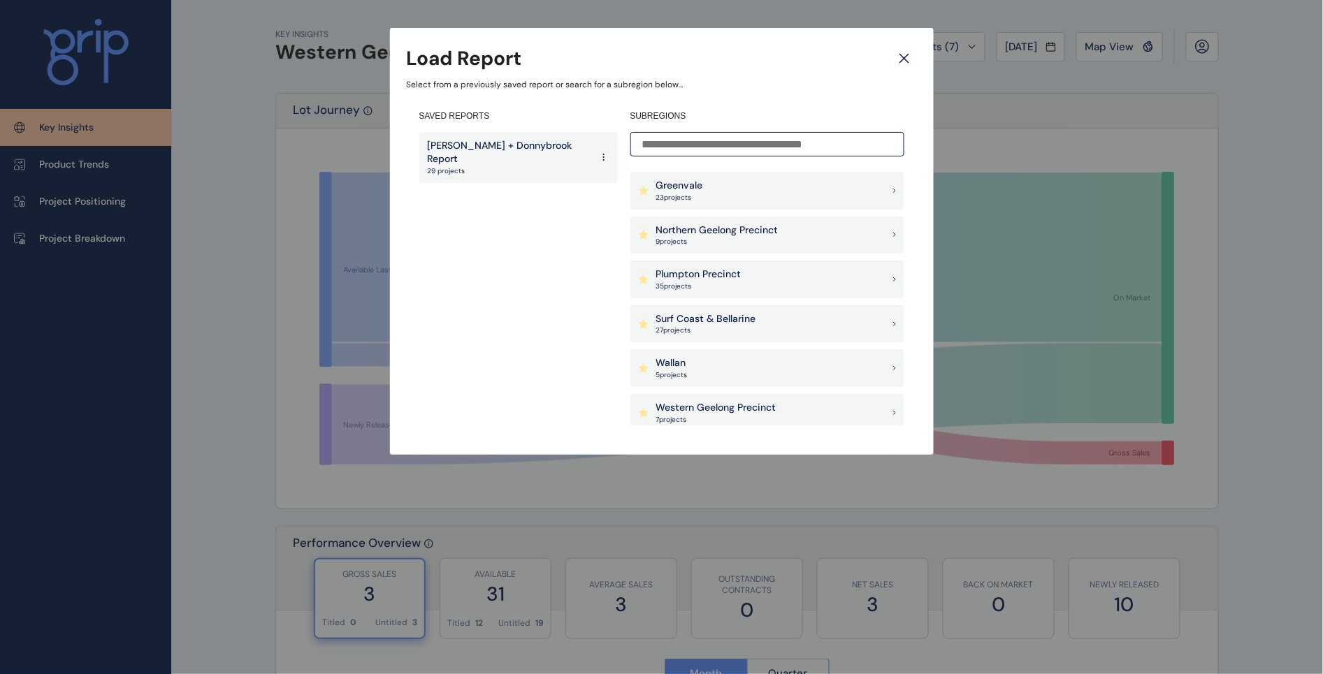
scroll to position [349, 0]
click at [722, 194] on p "Northern Geelong Precinct" at bounding box center [717, 189] width 122 height 14
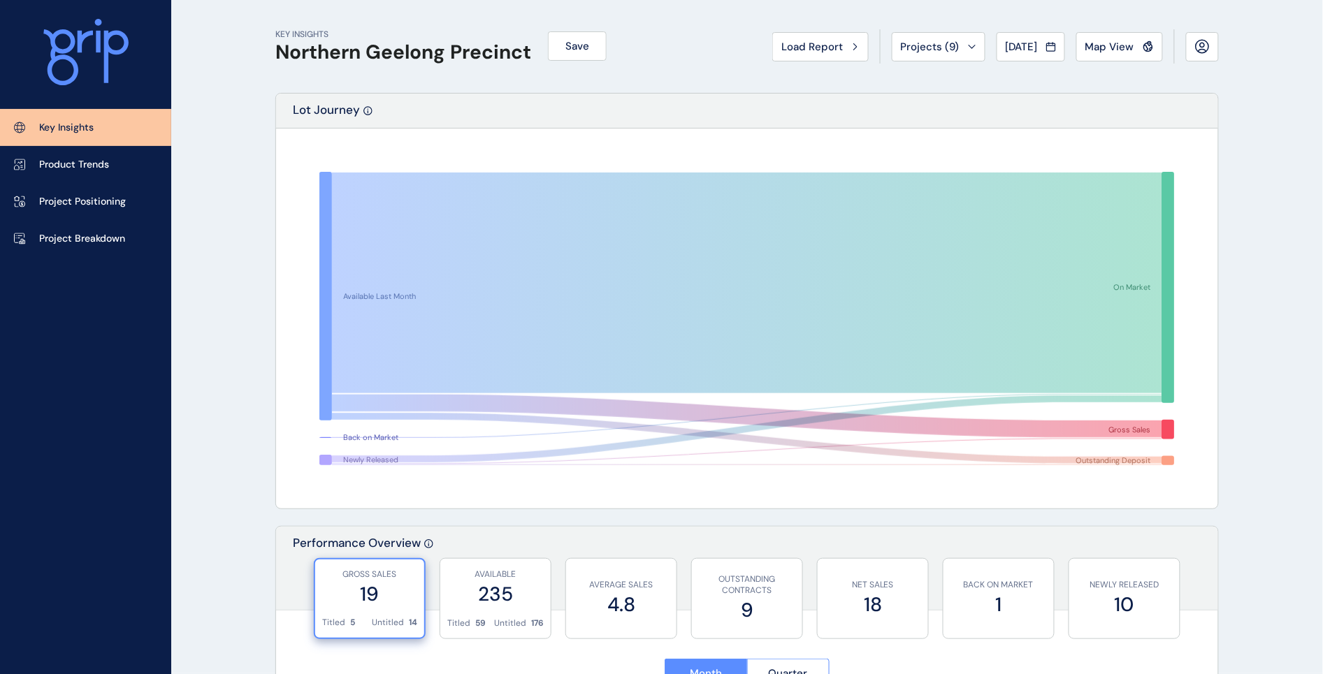
click at [67, 369] on div "Key Insights Product Trends Project Positioning Project Breakdown" at bounding box center [85, 337] width 171 height 674
click at [1015, 50] on span "[DATE]" at bounding box center [1022, 47] width 32 height 14
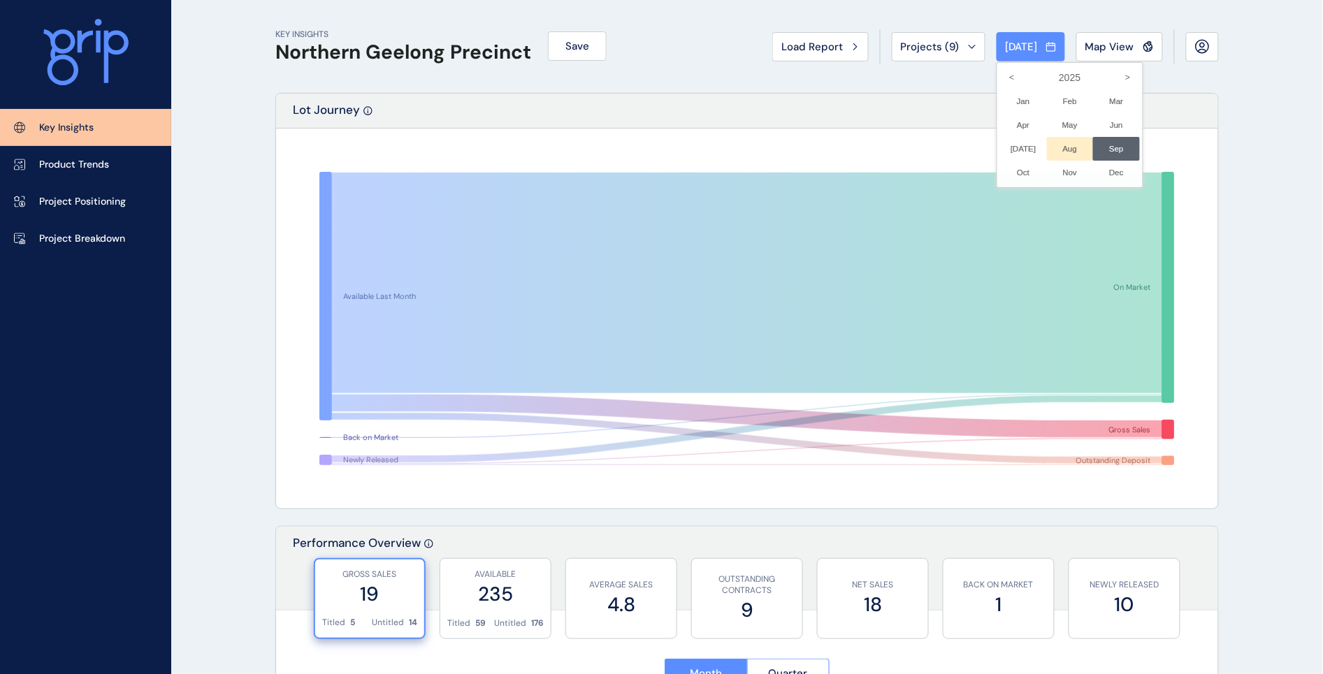
click at [1050, 145] on li "Aug No report is available for this period. New months are usually published 5 …" at bounding box center [1070, 149] width 47 height 24
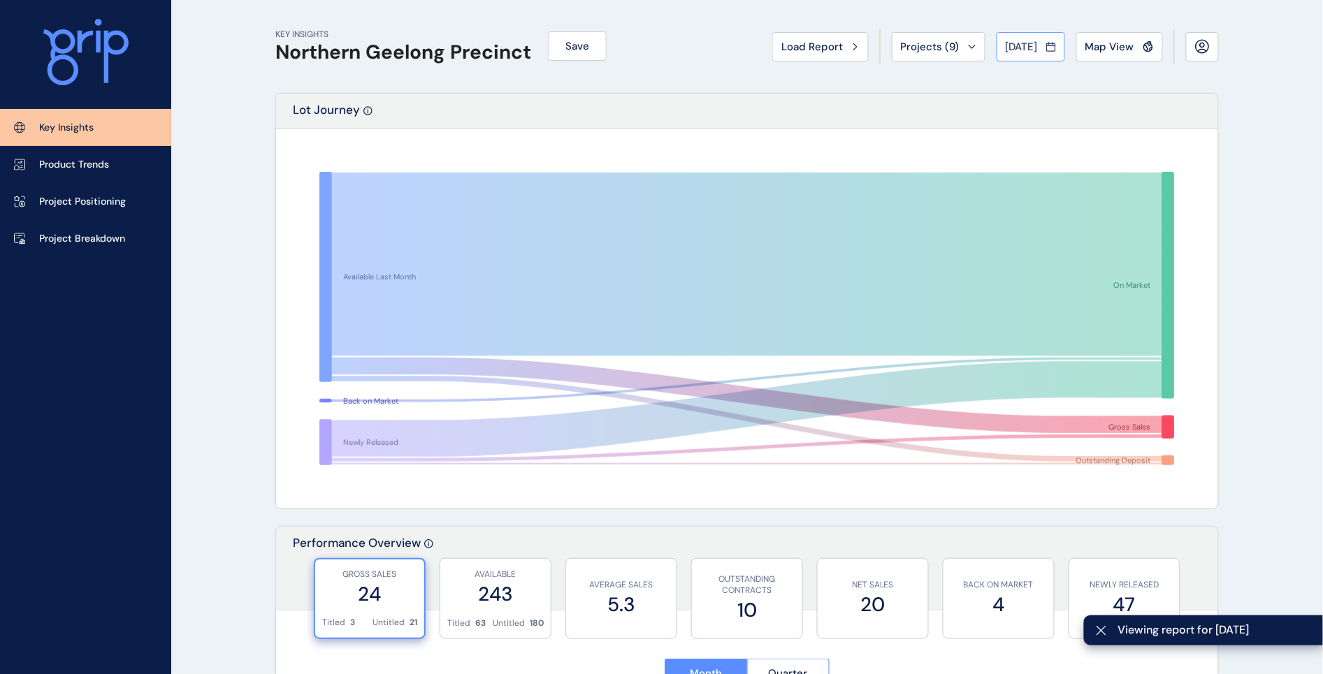
click at [1031, 52] on span "[DATE]" at bounding box center [1022, 47] width 32 height 14
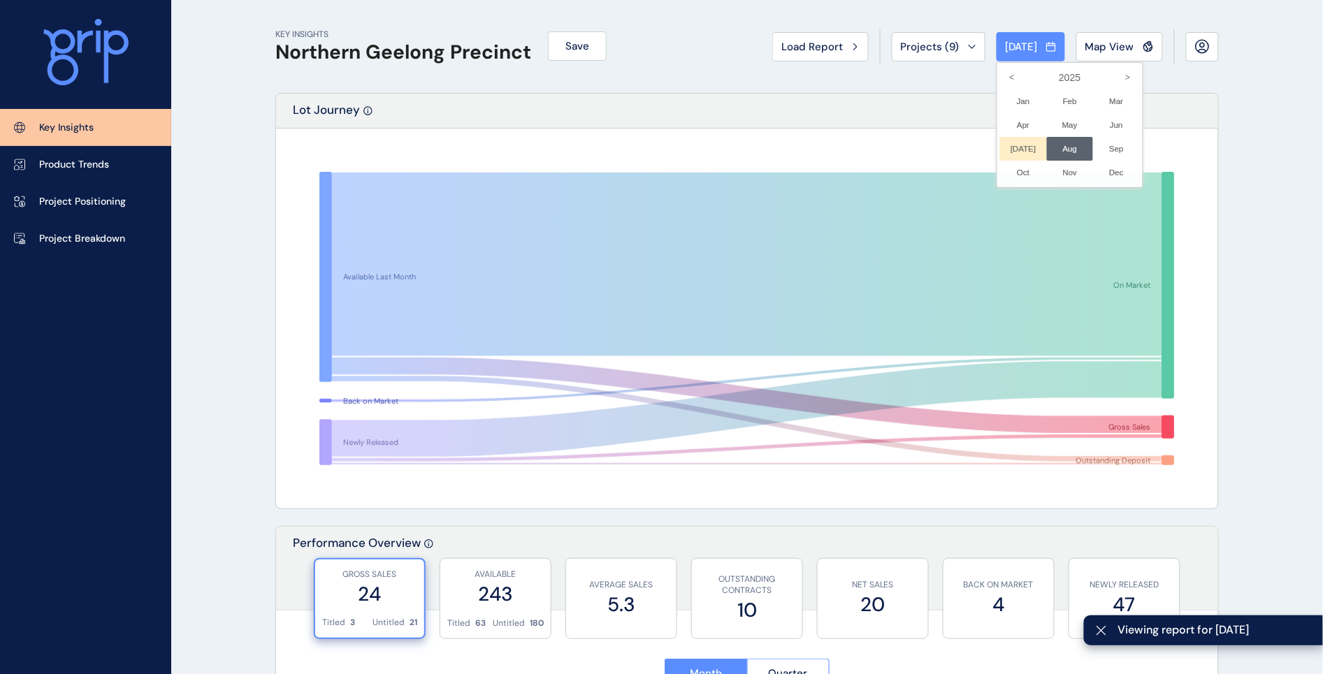
click at [1004, 145] on li "[DATE] No report is available for this period. New months are usually published…" at bounding box center [1023, 149] width 47 height 24
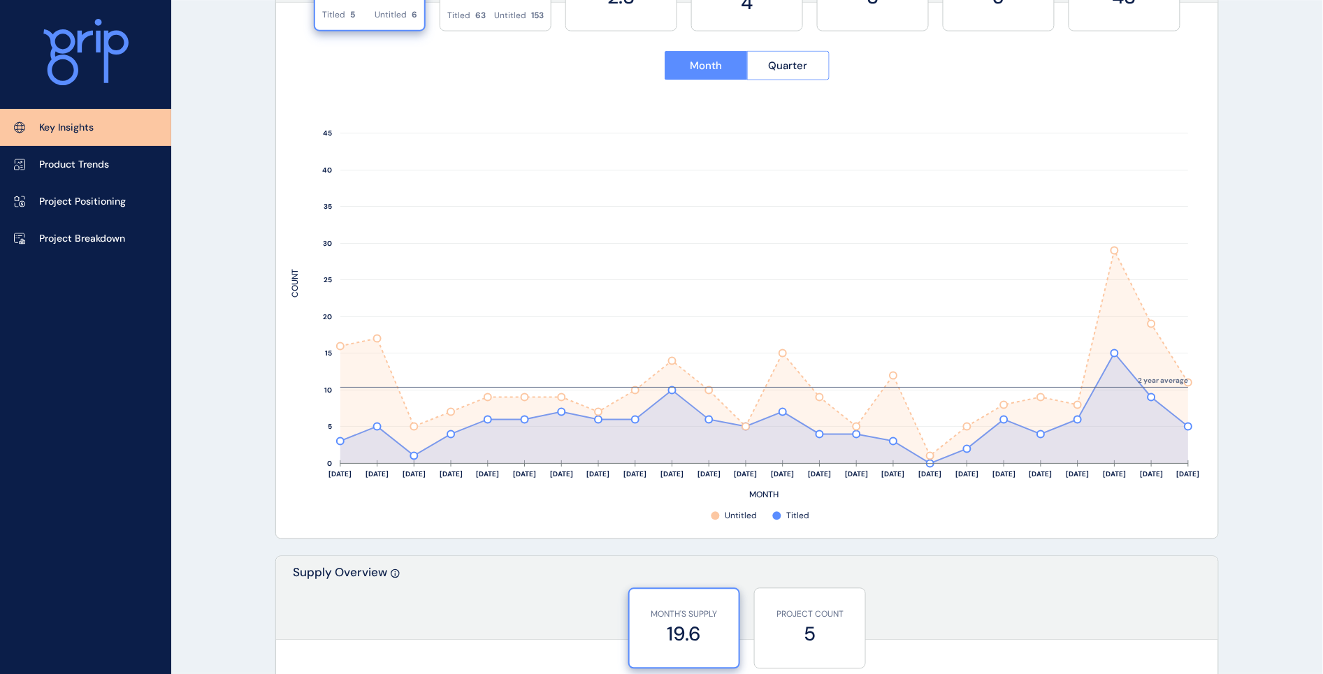
scroll to position [612, 0]
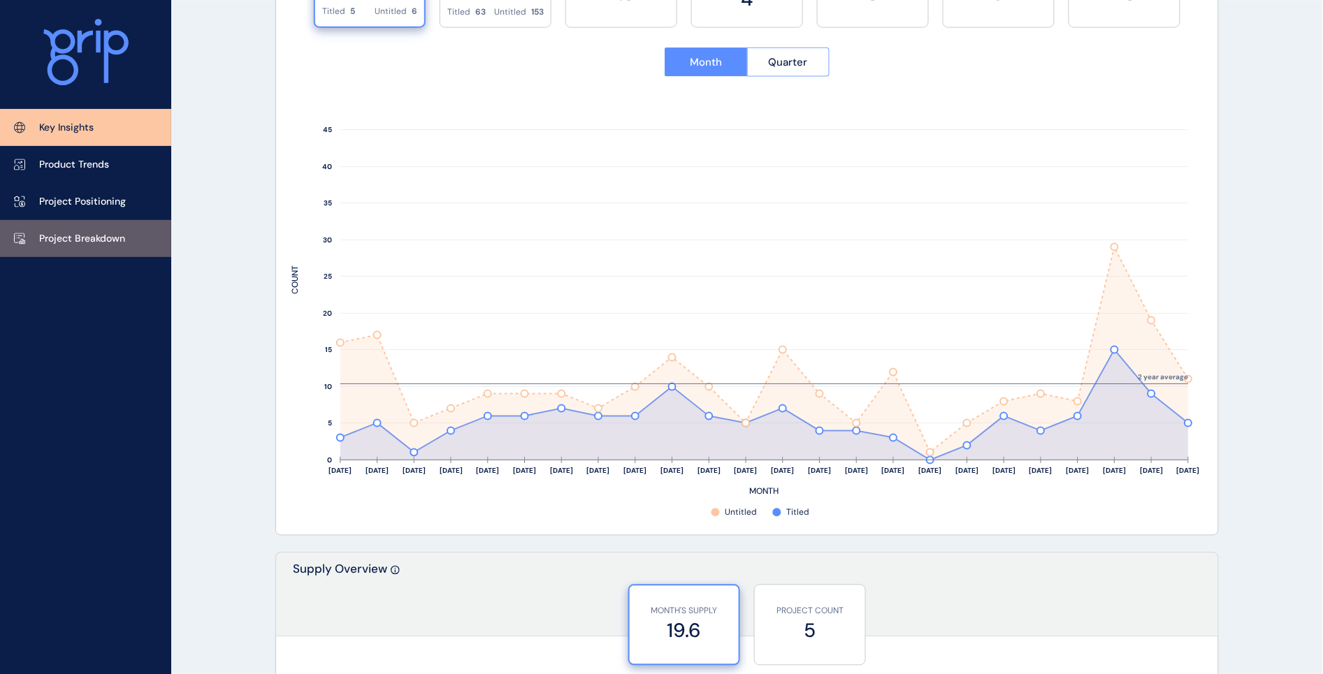
click at [50, 238] on p "Project Breakdown" at bounding box center [82, 239] width 86 height 14
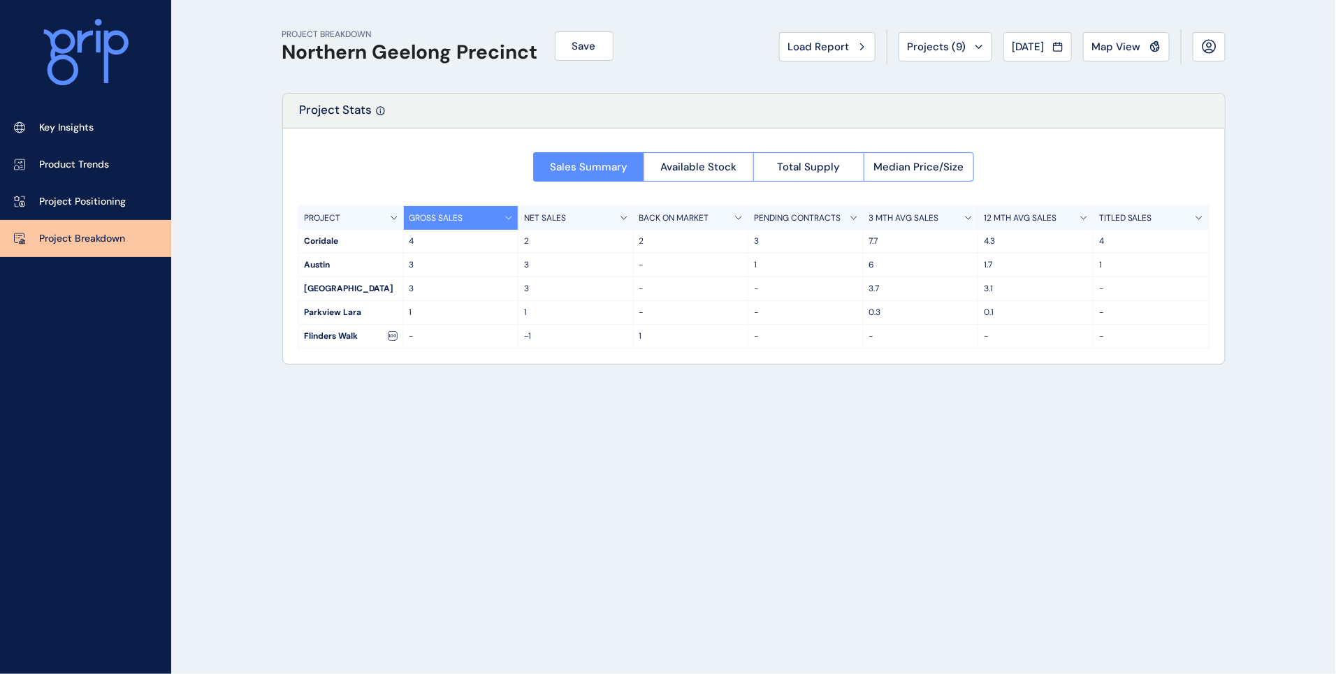
drag, startPoint x: 554, startPoint y: 500, endPoint x: 547, endPoint y: 490, distance: 12.2
click at [554, 500] on div "PROJECT BREAKDOWN Northern Geelong Precinct Save Load Report Projects ( 9 ) [DA…" at bounding box center [754, 337] width 978 height 674
click at [1029, 51] on span "[DATE]" at bounding box center [1029, 47] width 32 height 14
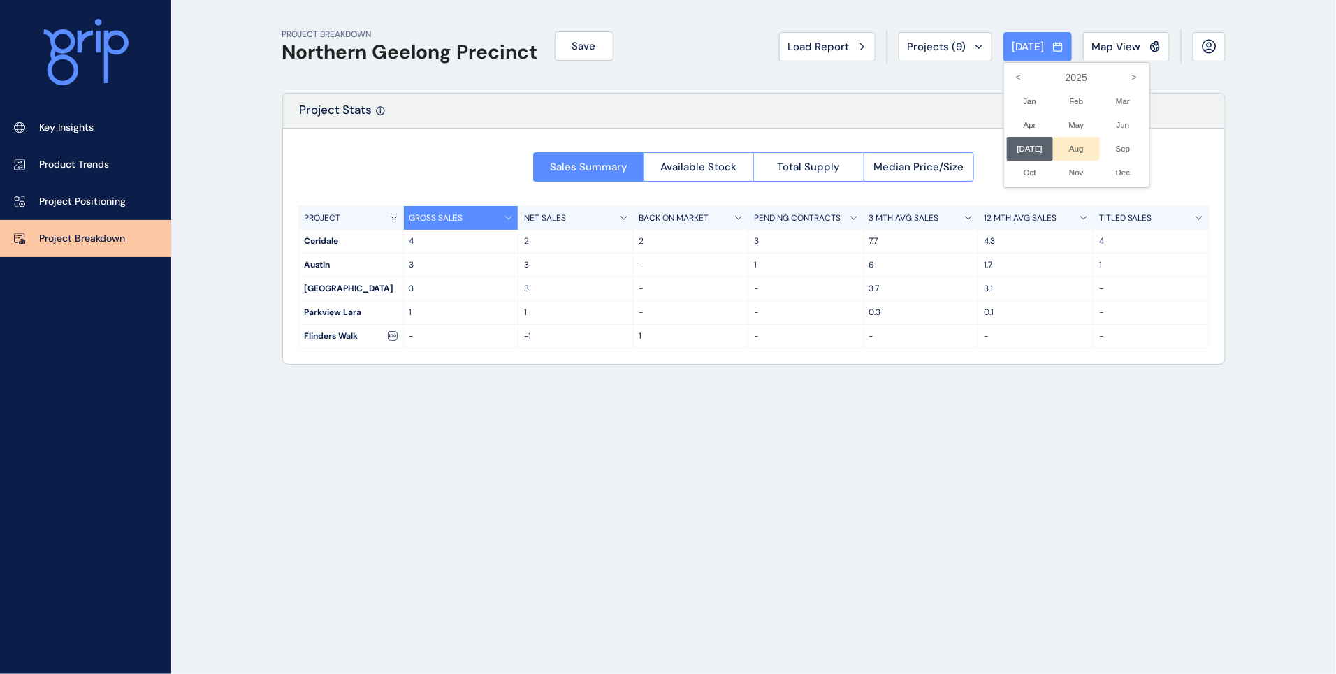
click at [1066, 150] on li "Aug No report is available for this period. New months are usually published 5 …" at bounding box center [1076, 149] width 47 height 24
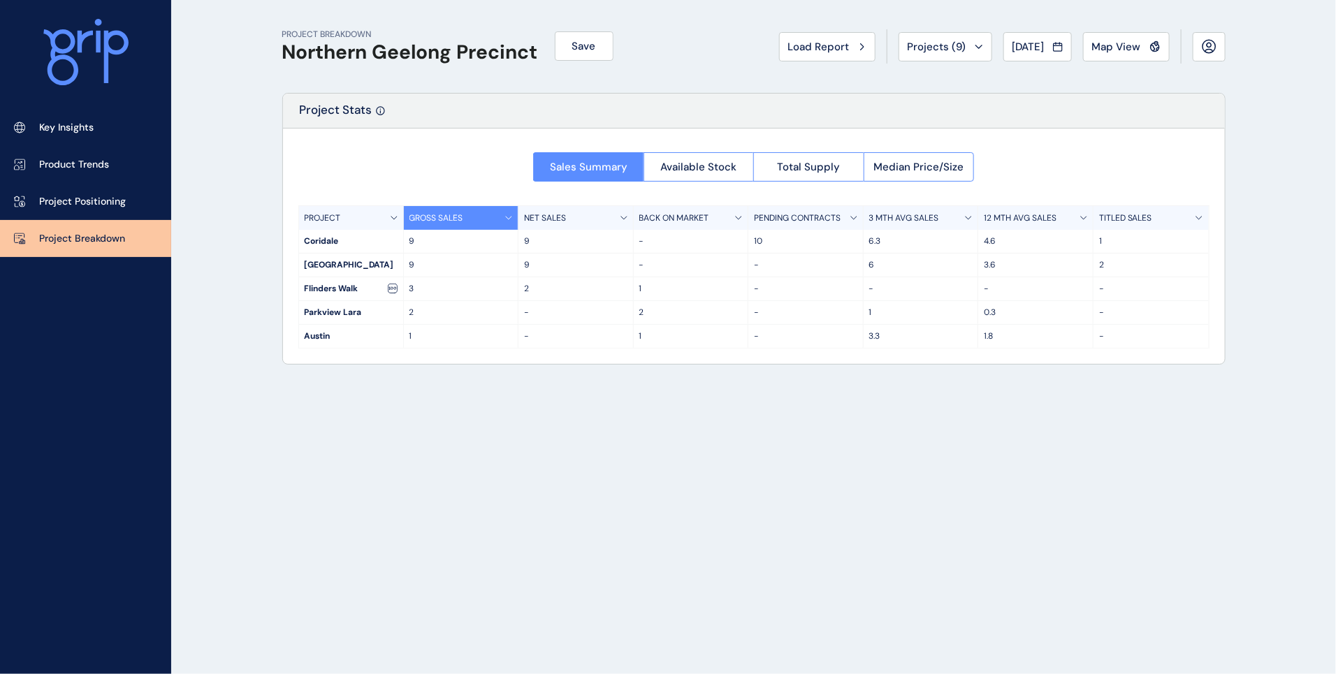
click at [459, 437] on div "PROJECT BREAKDOWN Northern Geelong Precinct Save Load Report Projects ( 9 ) [DA…" at bounding box center [754, 337] width 978 height 674
click at [1022, 43] on span "[DATE]" at bounding box center [1029, 47] width 32 height 14
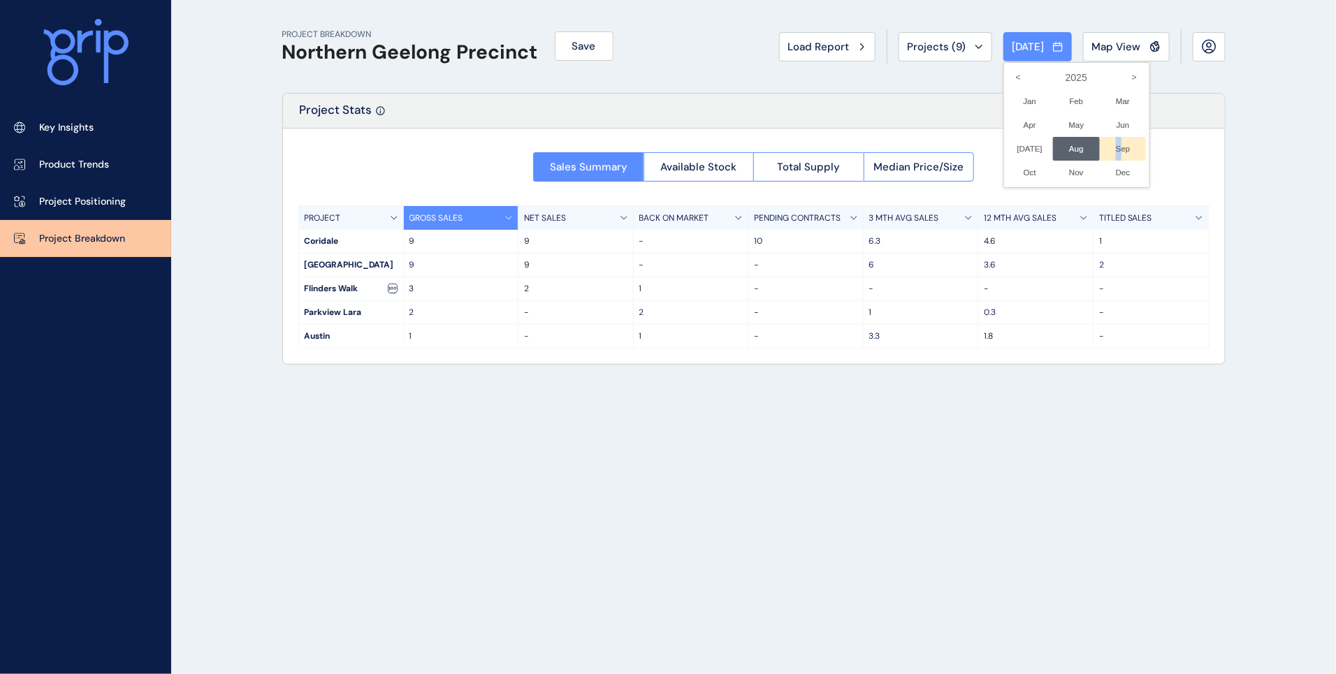
click at [1104, 151] on li "Sep No report is available for this period. New months are usually published 5 …" at bounding box center [1123, 149] width 47 height 24
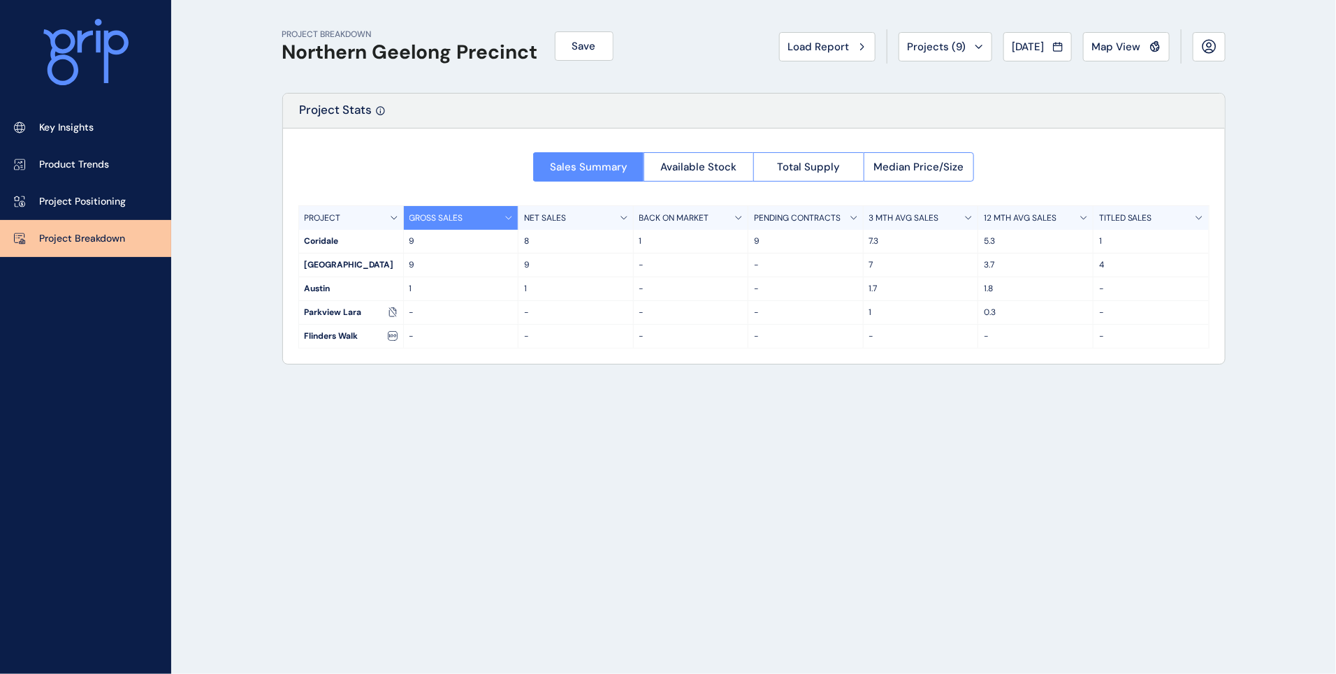
click at [546, 495] on div "PROJECT BREAKDOWN Northern Geelong Precinct Save Load Report Projects ( 9 ) [DA…" at bounding box center [754, 337] width 978 height 674
drag, startPoint x: 672, startPoint y: 454, endPoint x: 944, endPoint y: 354, distance: 289.9
click at [672, 454] on div "PROJECT BREAKDOWN Northern Geelong Precinct Save Load Report Projects ( 9 ) [DA…" at bounding box center [754, 337] width 978 height 674
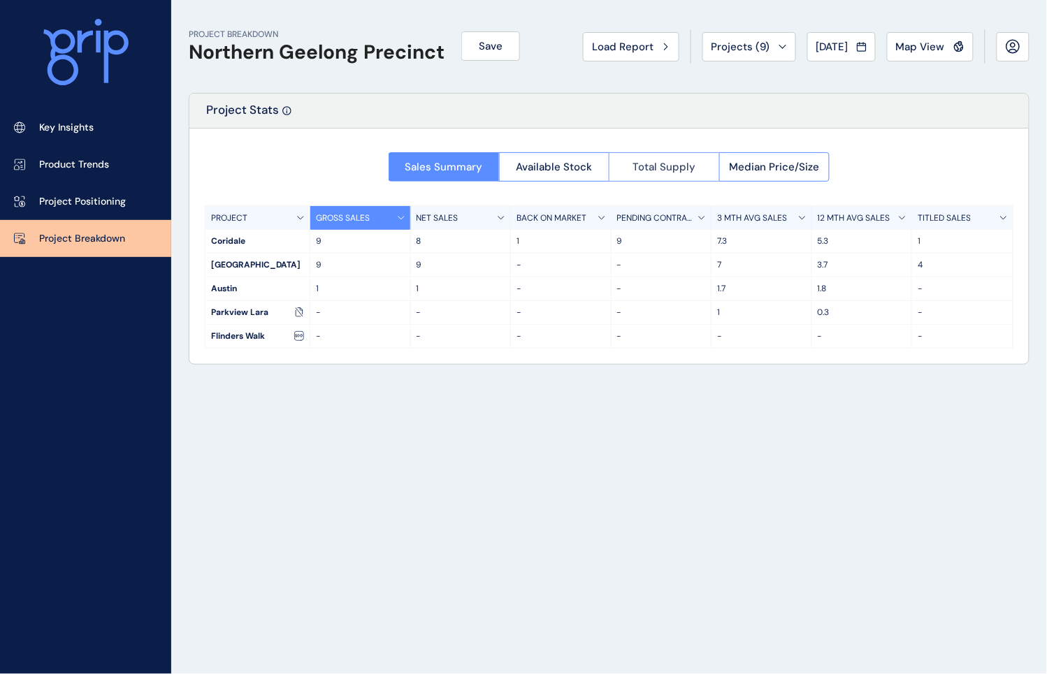
click at [690, 157] on button "Total Supply" at bounding box center [664, 166] width 110 height 29
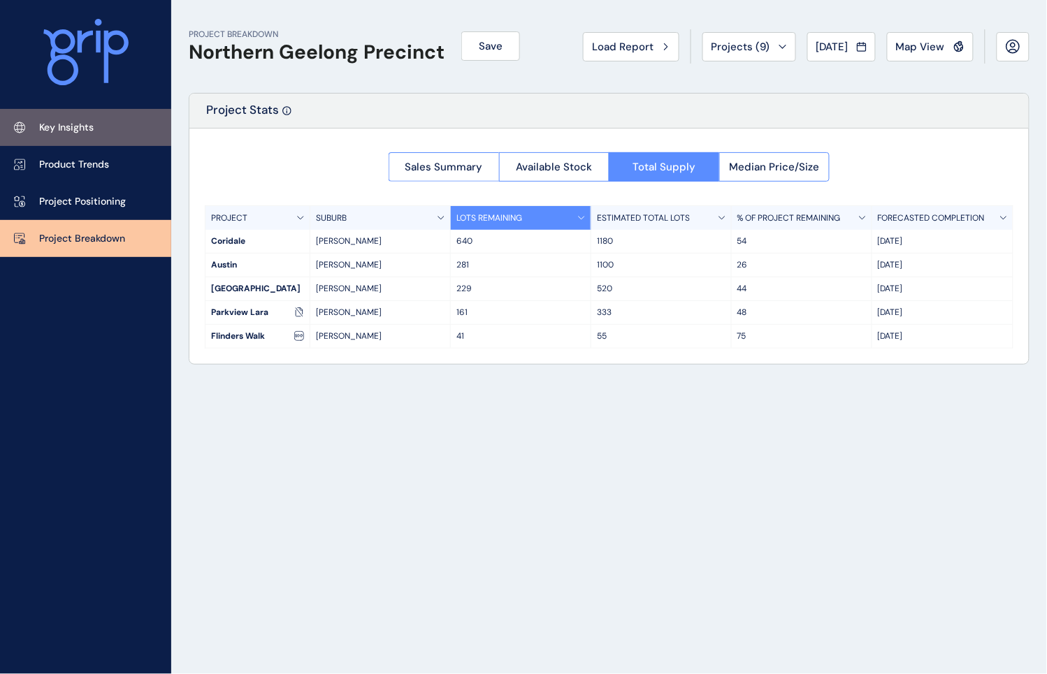
click at [68, 128] on p "Key Insights" at bounding box center [66, 128] width 55 height 14
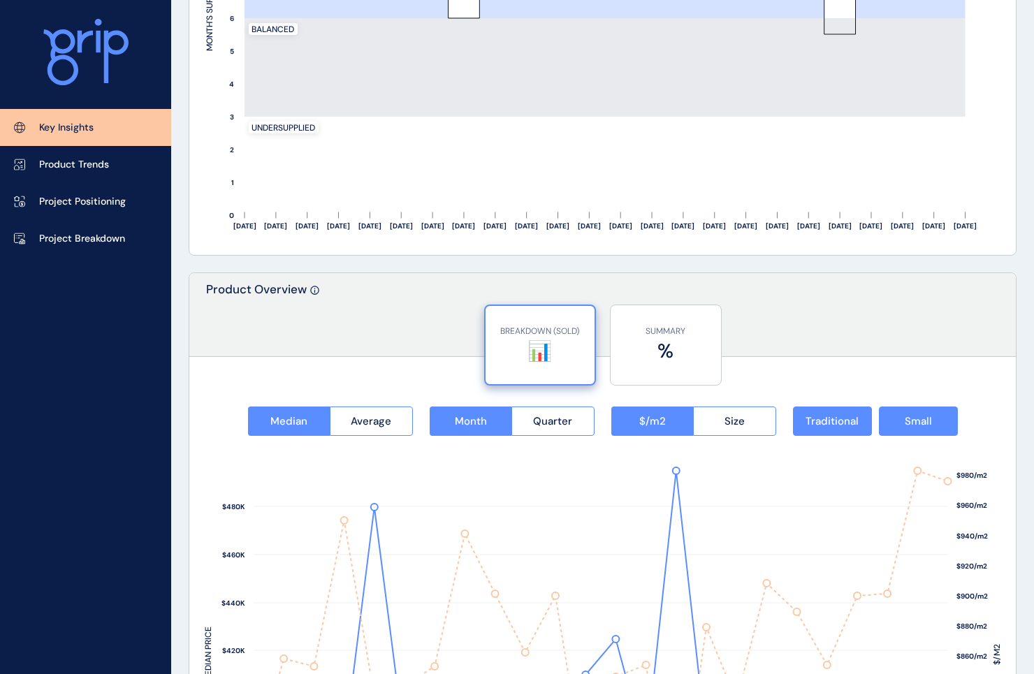
scroll to position [1660, 0]
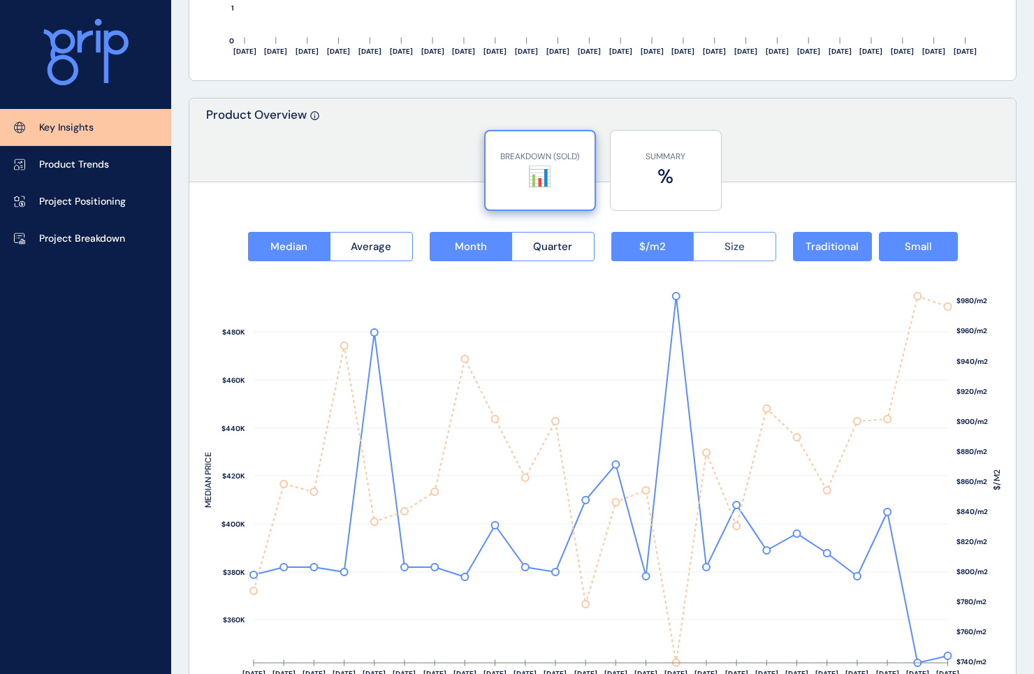
click at [739, 246] on span "Size" at bounding box center [735, 247] width 20 height 14
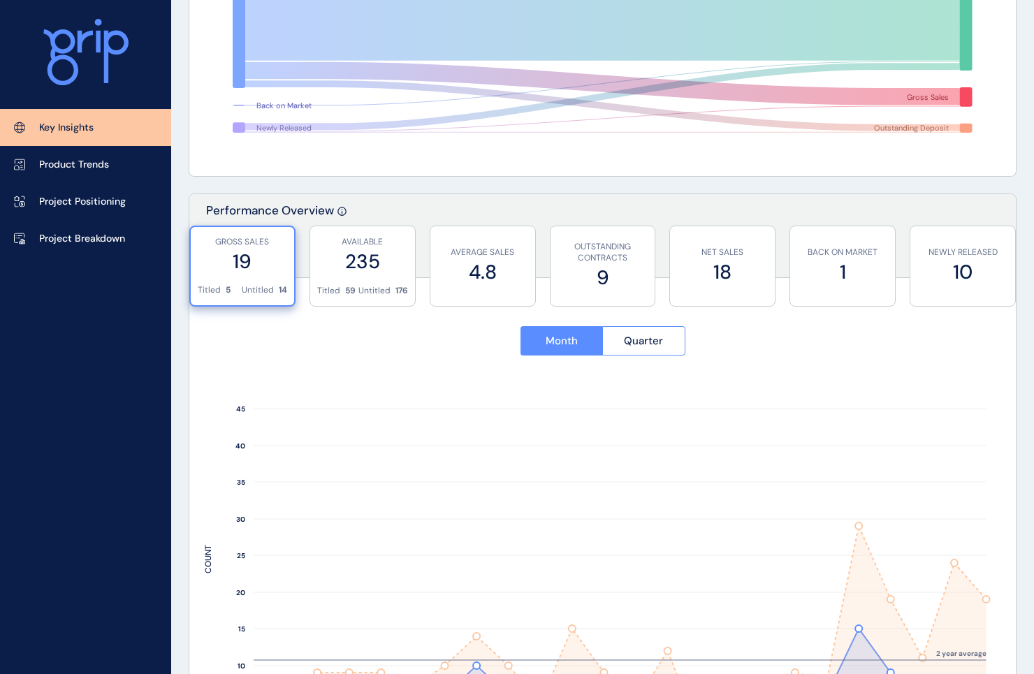
scroll to position [175, 0]
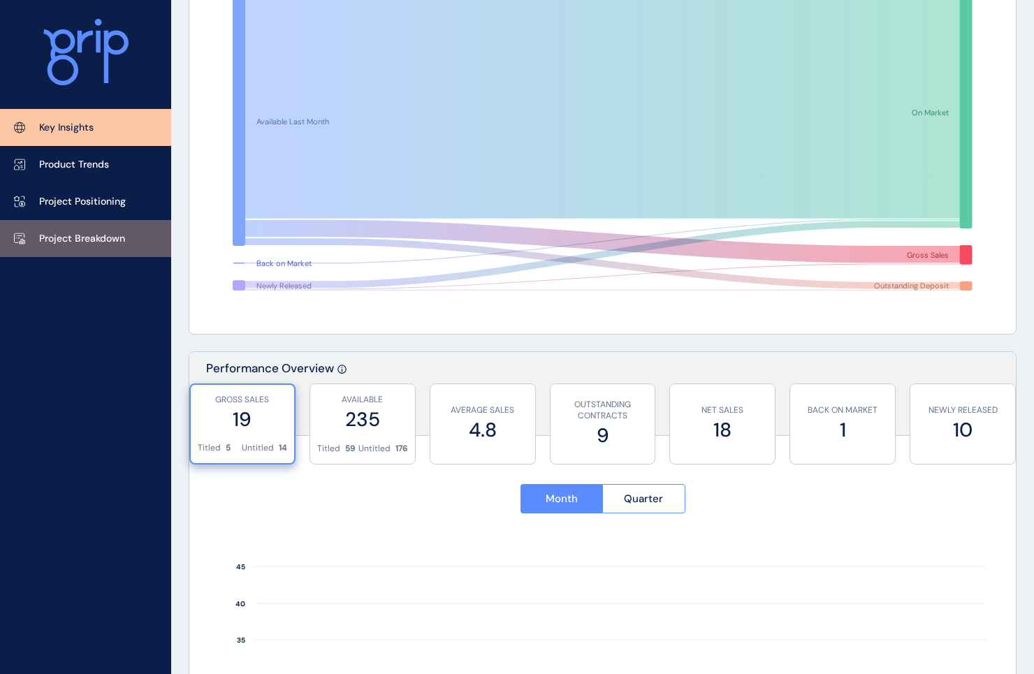
click at [110, 239] on p "Project Breakdown" at bounding box center [82, 239] width 86 height 14
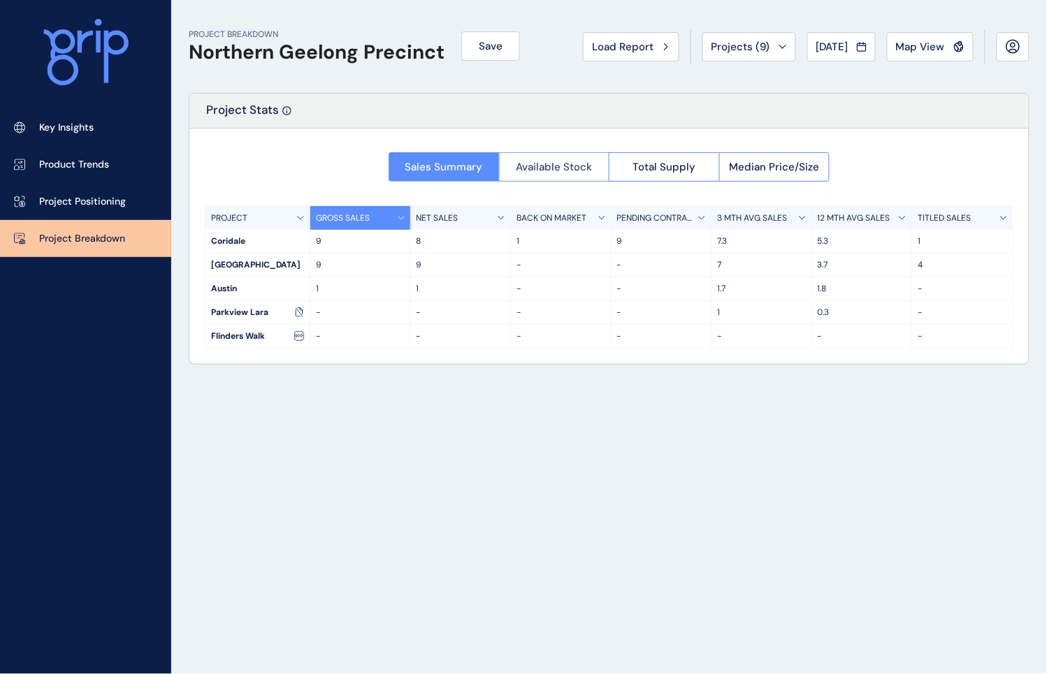
click at [559, 172] on span "Available Stock" at bounding box center [554, 167] width 76 height 14
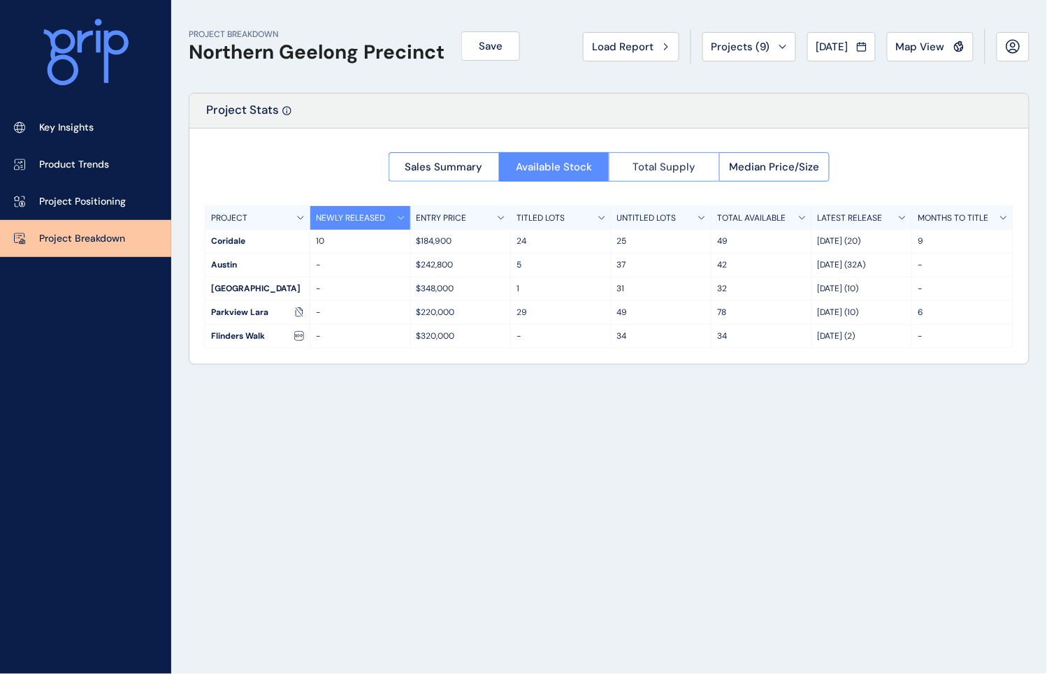
click at [645, 169] on span "Total Supply" at bounding box center [663, 167] width 63 height 14
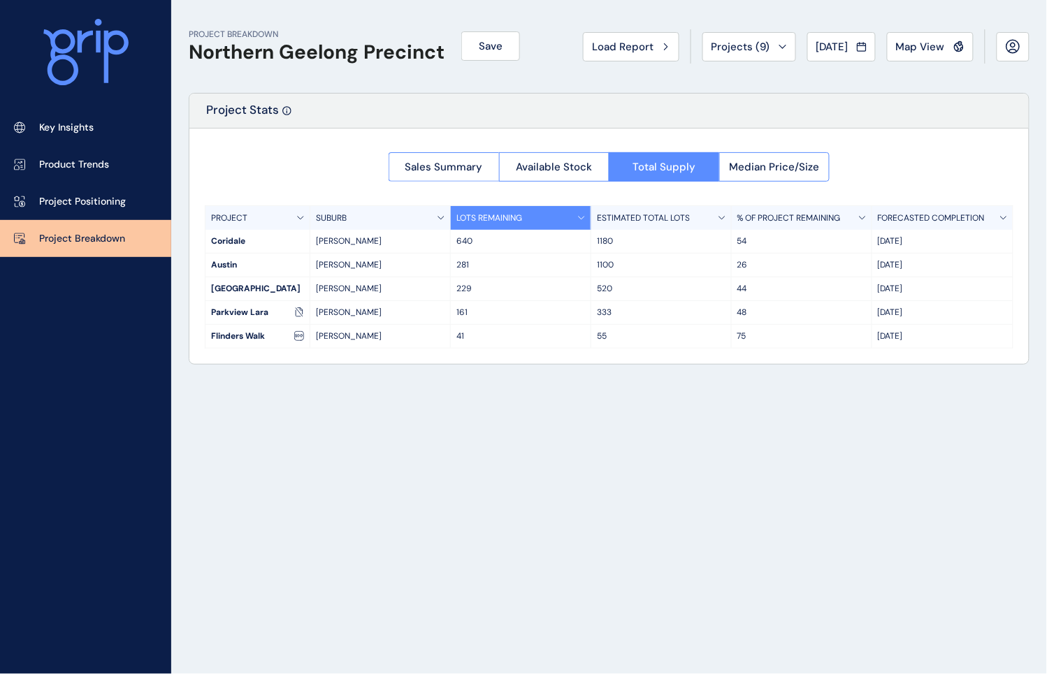
drag, startPoint x: 376, startPoint y: 644, endPoint x: 353, endPoint y: 632, distance: 25.9
click at [376, 644] on div "PROJECT BREAKDOWN Northern Geelong Precinct Save Load Report Projects ( 9 ) [DA…" at bounding box center [609, 337] width 876 height 674
click at [685, 523] on div "PROJECT BREAKDOWN Northern Geelong Precinct Save Load Report Projects ( 9 ) [DA…" at bounding box center [609, 337] width 876 height 674
